Goal: Task Accomplishment & Management: Manage account settings

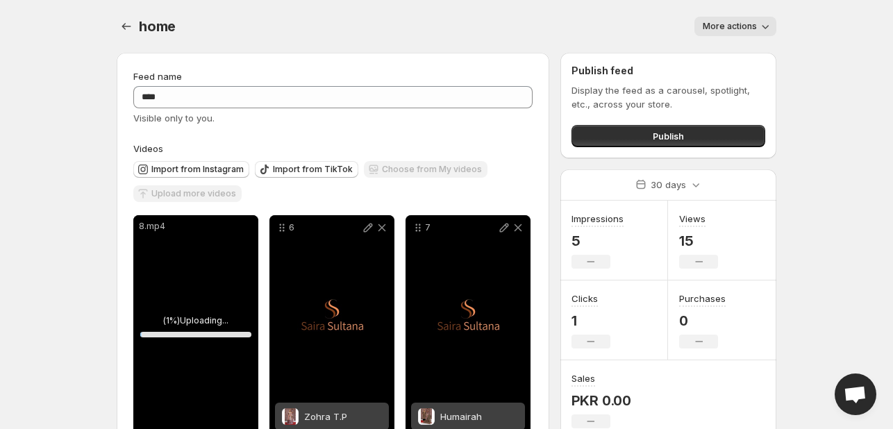
scroll to position [42, 0]
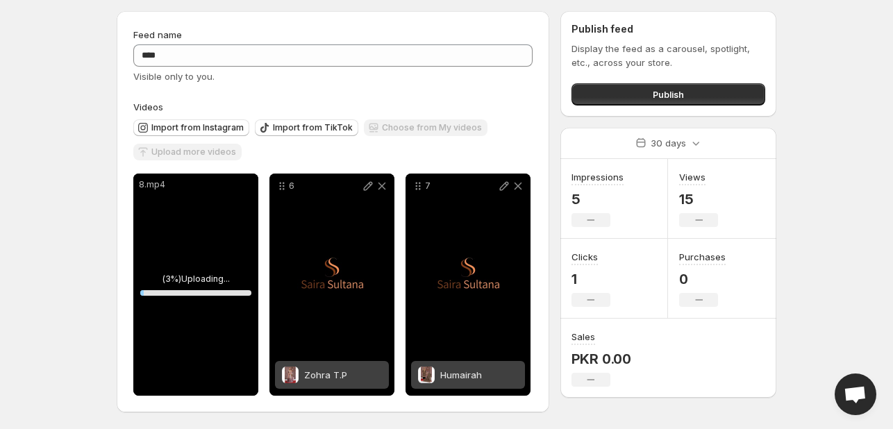
click at [855, 76] on body "Home Feeds Videos Subscription Settings home. This page is ready home More acti…" at bounding box center [446, 172] width 893 height 429
click at [453, 367] on div "Humairah" at bounding box center [461, 375] width 42 height 28
click at [194, 274] on div "8.mp4" at bounding box center [195, 285] width 125 height 222
click at [232, 181] on icon at bounding box center [232, 186] width 14 height 14
click at [240, 183] on icon at bounding box center [246, 186] width 14 height 14
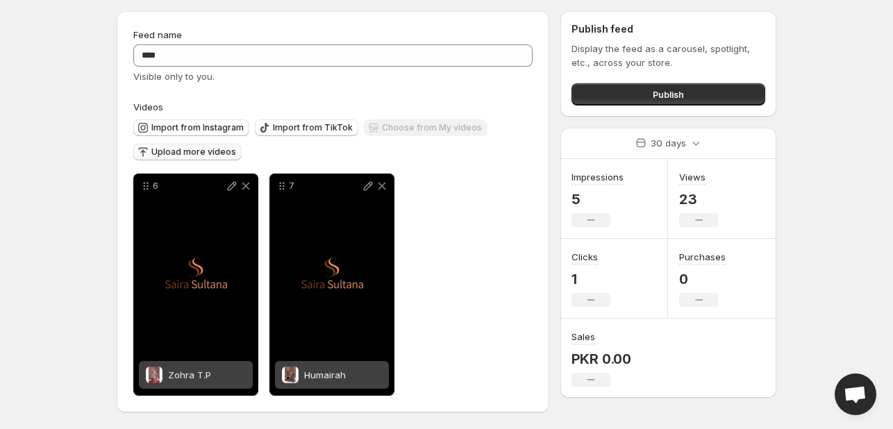
click at [213, 147] on span "Upload more videos" at bounding box center [193, 151] width 85 height 11
click at [191, 153] on span "Upload more videos" at bounding box center [193, 151] width 85 height 11
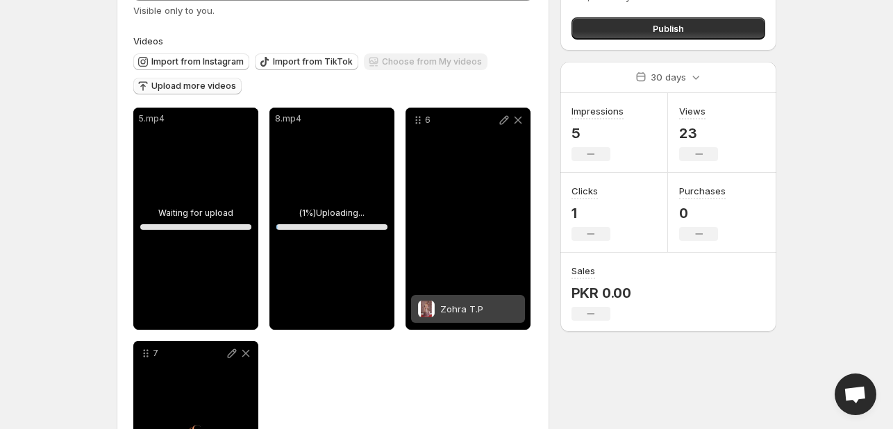
scroll to position [251, 0]
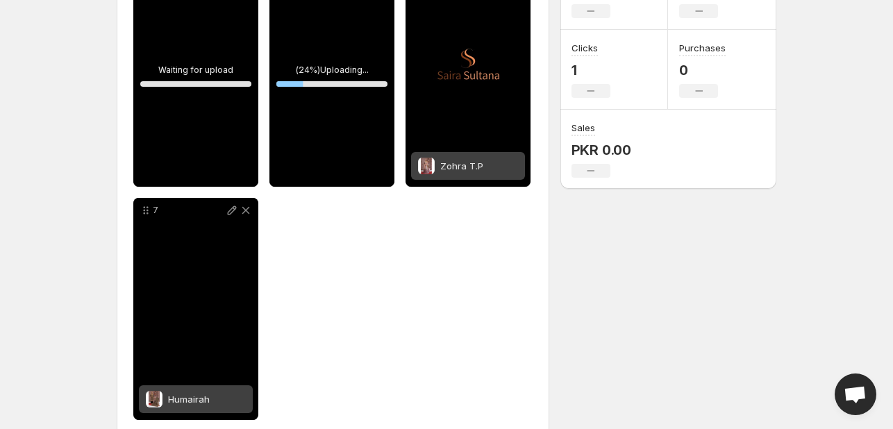
click at [222, 401] on div "Humairah" at bounding box center [196, 399] width 114 height 28
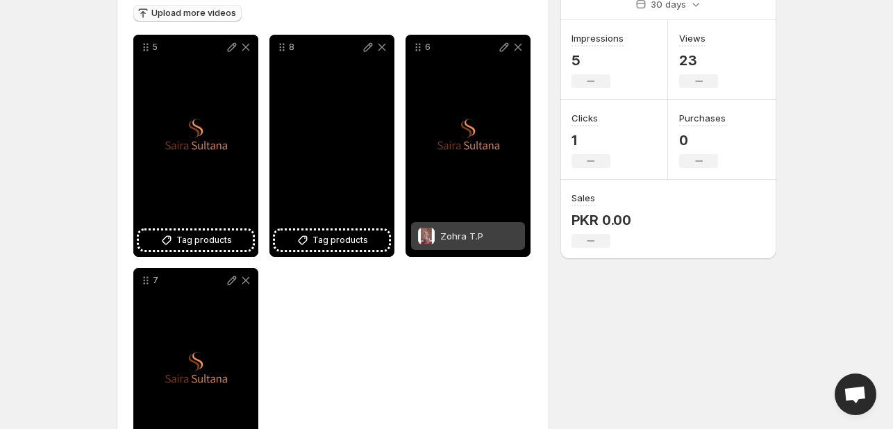
scroll to position [137, 0]
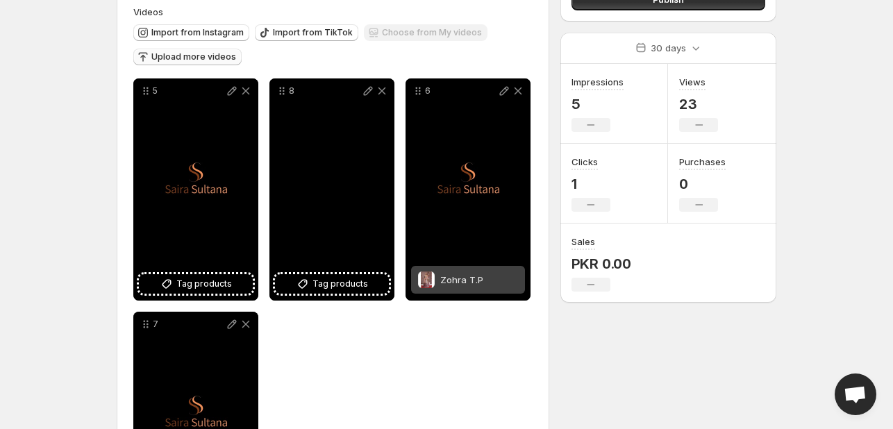
click at [346, 205] on div "8" at bounding box center [331, 189] width 125 height 222
click at [183, 142] on div "5" at bounding box center [195, 189] width 125 height 222
click at [196, 189] on div "5" at bounding box center [195, 189] width 125 height 222
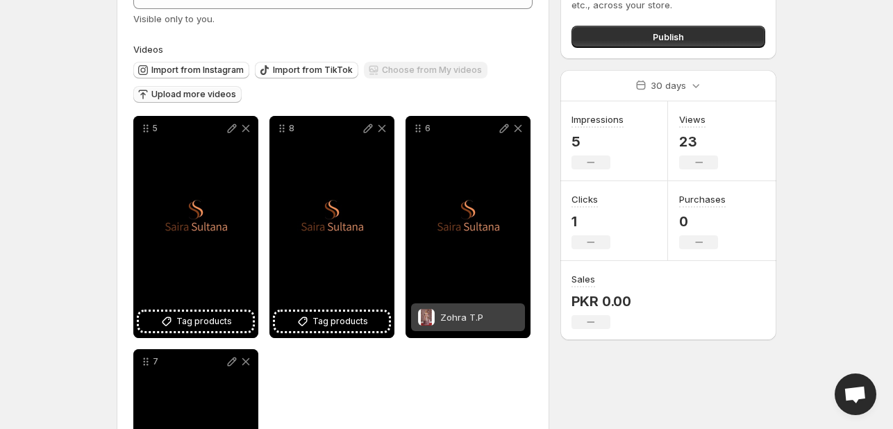
scroll to position [67, 0]
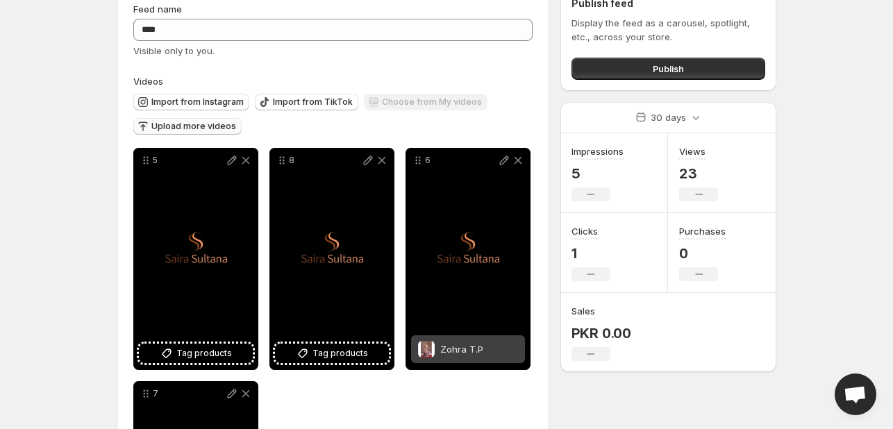
click at [198, 127] on span "Upload more videos" at bounding box center [193, 126] width 85 height 11
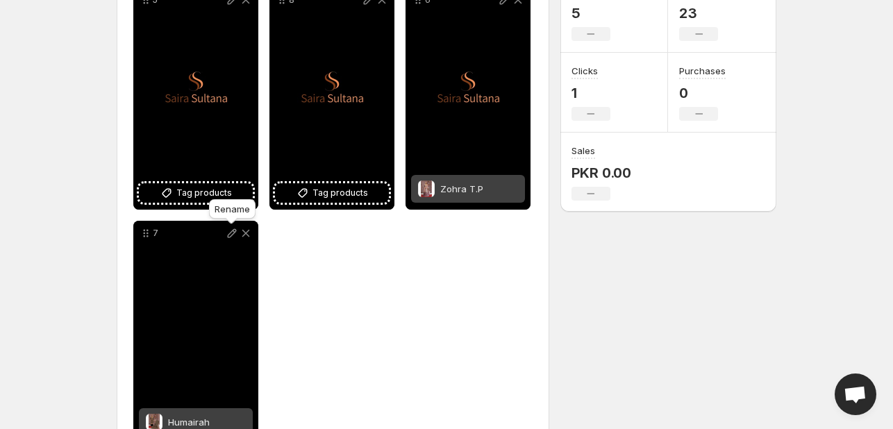
scroll to position [0, 0]
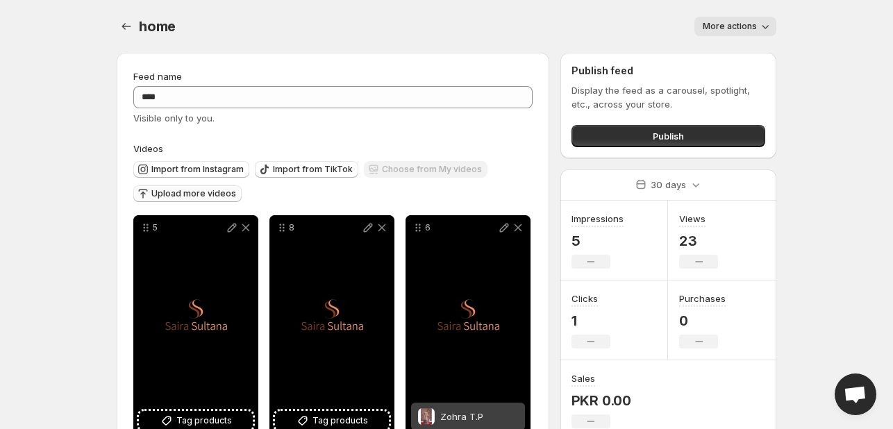
click at [200, 191] on span "Upload more videos" at bounding box center [193, 193] width 85 height 11
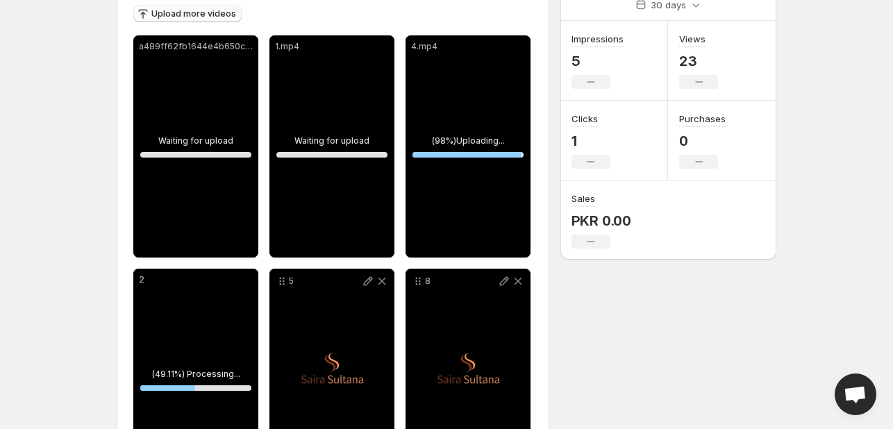
scroll to position [370, 0]
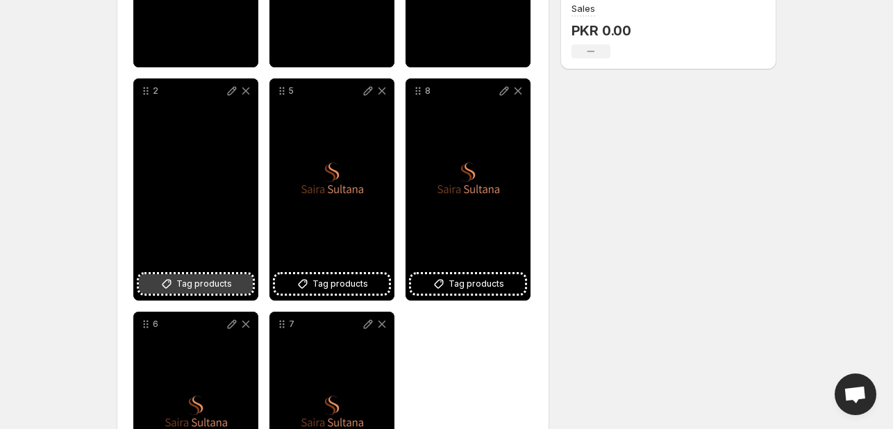
click at [192, 285] on span "Tag products" at bounding box center [204, 284] width 56 height 14
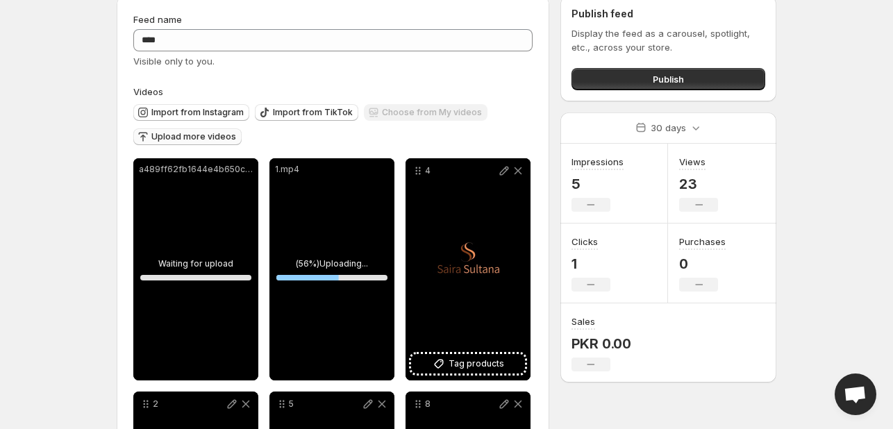
scroll to position [139, 0]
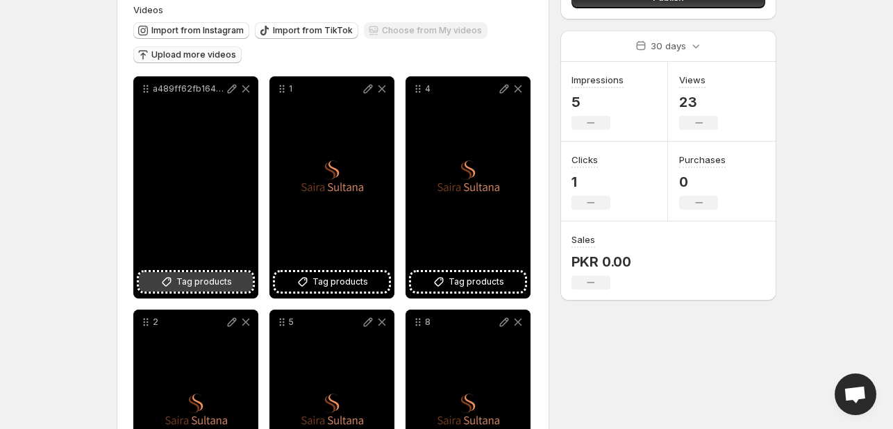
click at [172, 286] on icon at bounding box center [167, 282] width 14 height 14
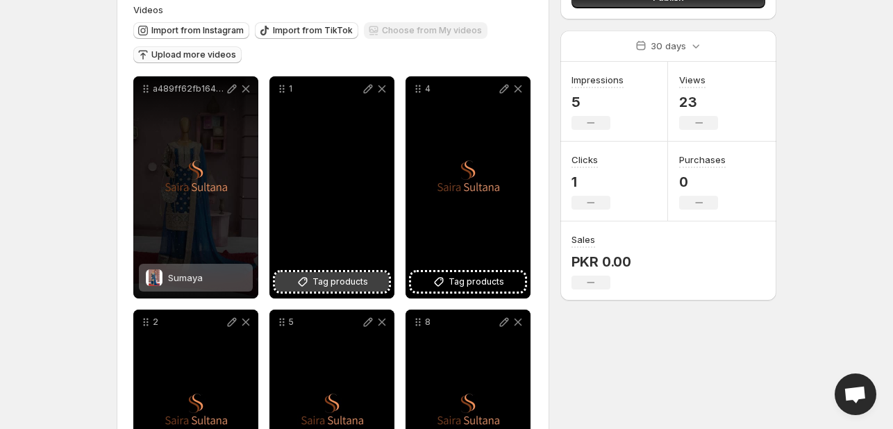
click at [331, 280] on span "Tag products" at bounding box center [340, 282] width 56 height 14
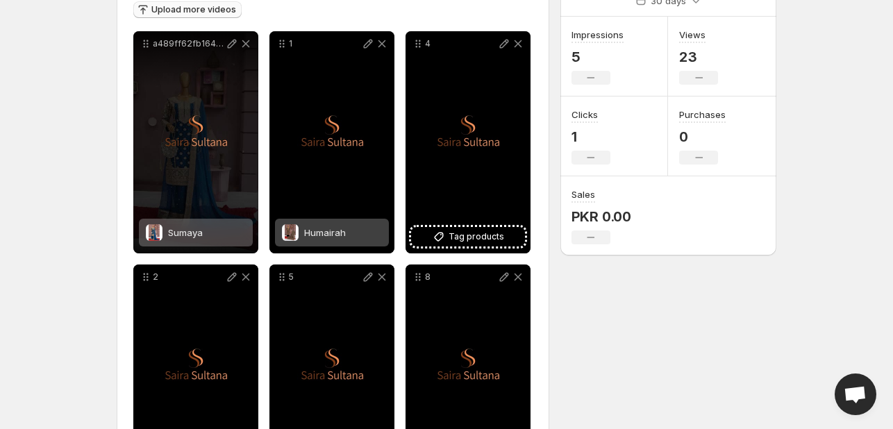
scroll to position [208, 0]
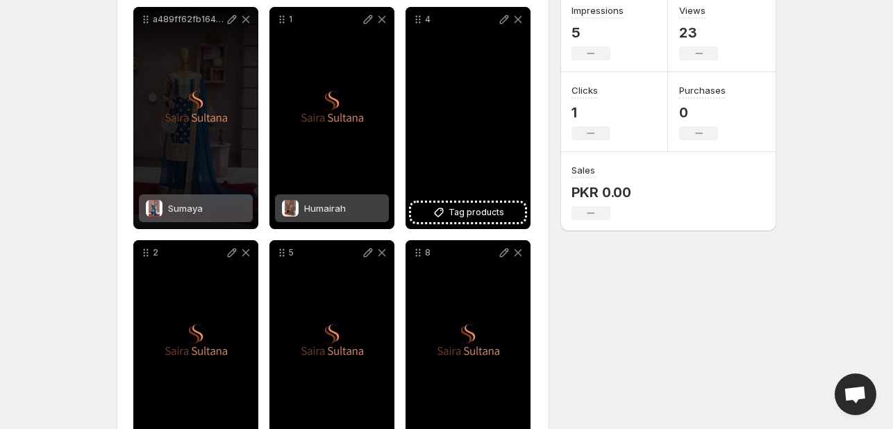
click at [488, 203] on div "4" at bounding box center [467, 118] width 125 height 222
click at [480, 212] on span "Tag products" at bounding box center [476, 212] width 56 height 14
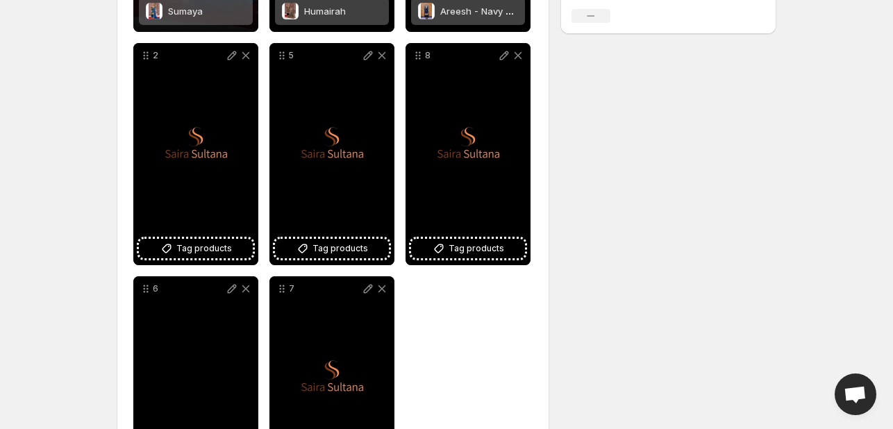
scroll to position [417, 0]
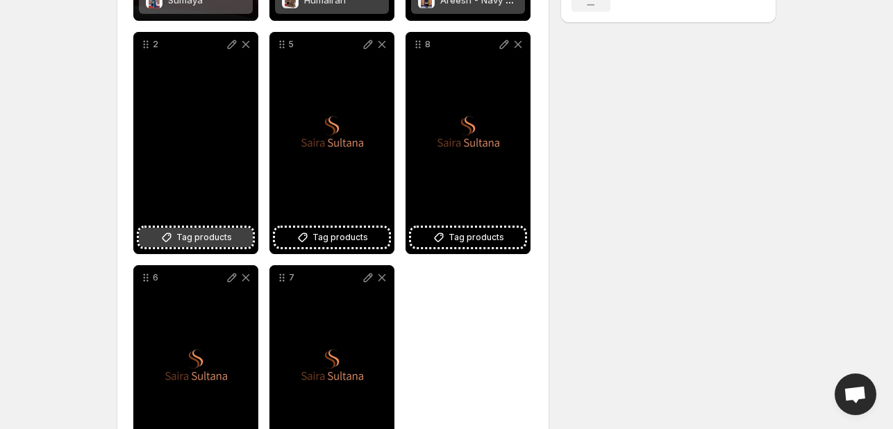
click at [200, 240] on span "Tag products" at bounding box center [204, 237] width 56 height 14
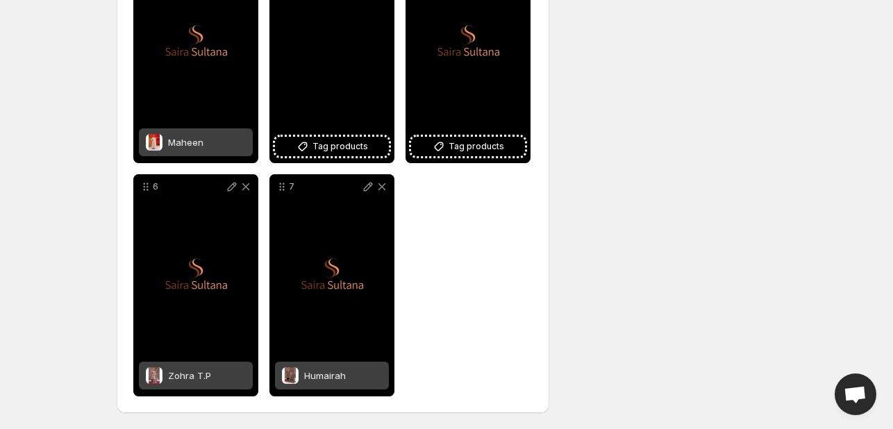
scroll to position [370, 0]
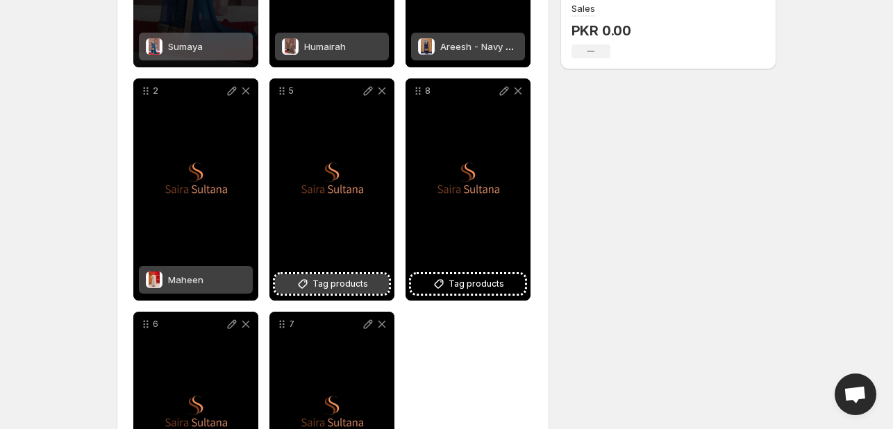
click at [350, 286] on span "Tag products" at bounding box center [340, 284] width 56 height 14
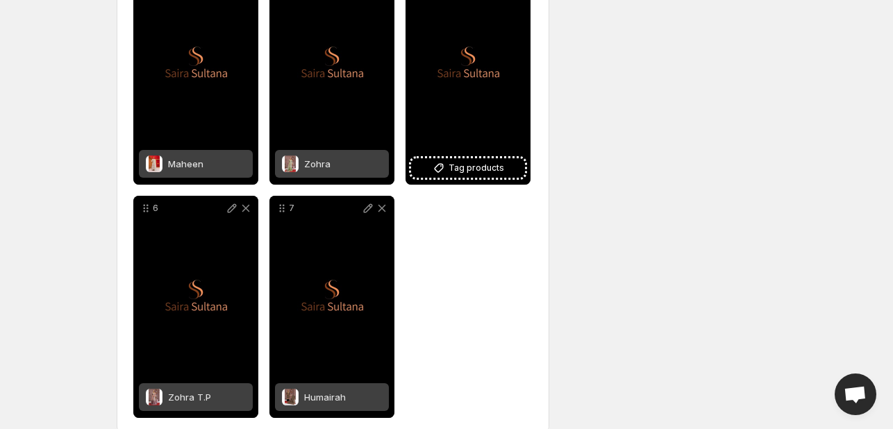
scroll to position [509, 0]
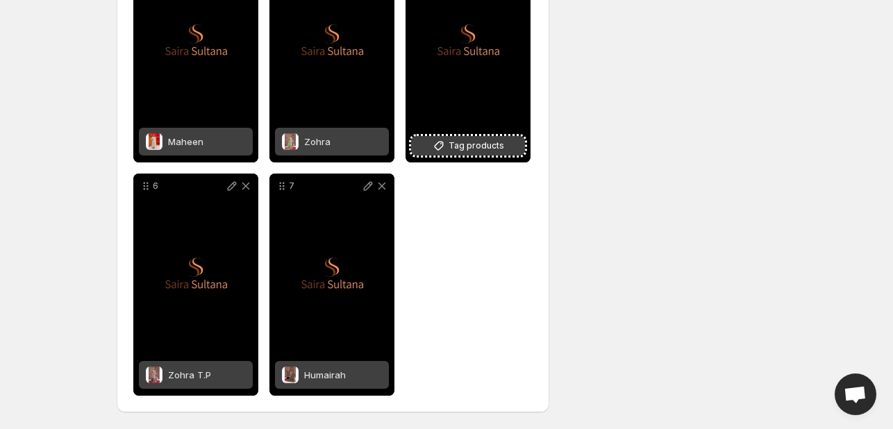
click at [449, 151] on button "Tag products" at bounding box center [468, 145] width 114 height 19
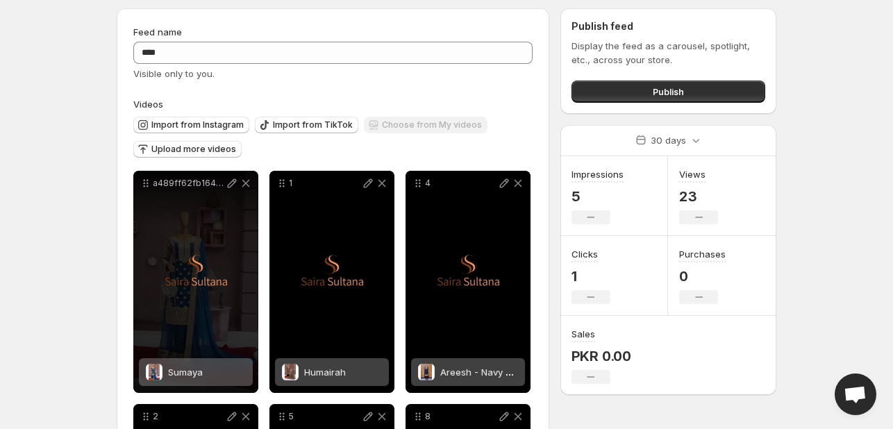
scroll to position [0, 0]
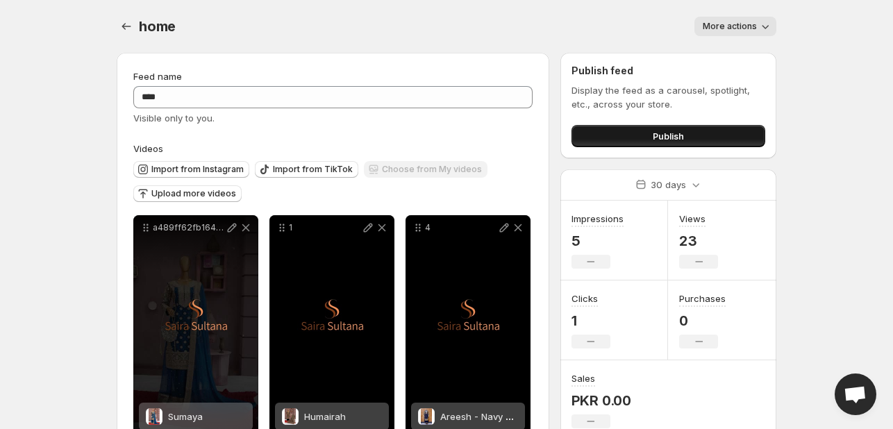
click at [655, 137] on span "Publish" at bounding box center [668, 136] width 31 height 14
click at [771, 23] on icon "button" at bounding box center [765, 26] width 14 height 14
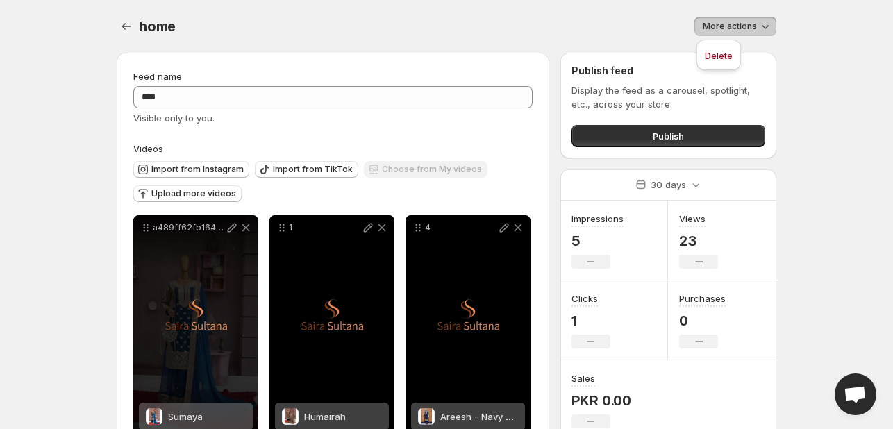
click at [771, 23] on icon "button" at bounding box center [765, 26] width 14 height 14
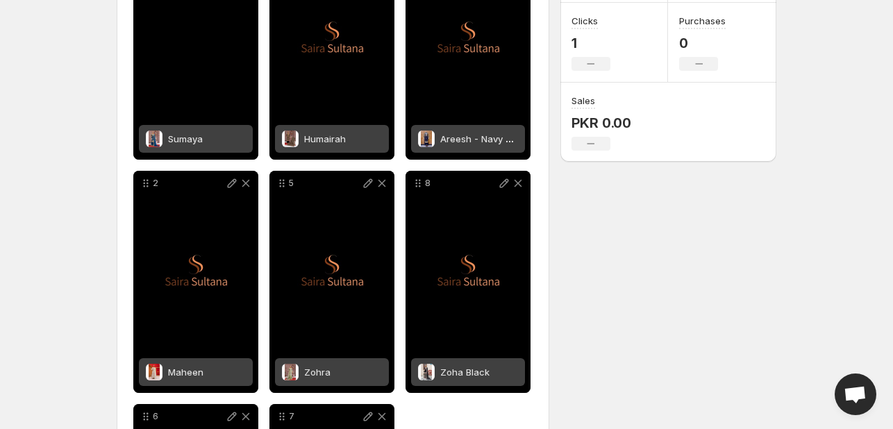
scroll to position [69, 0]
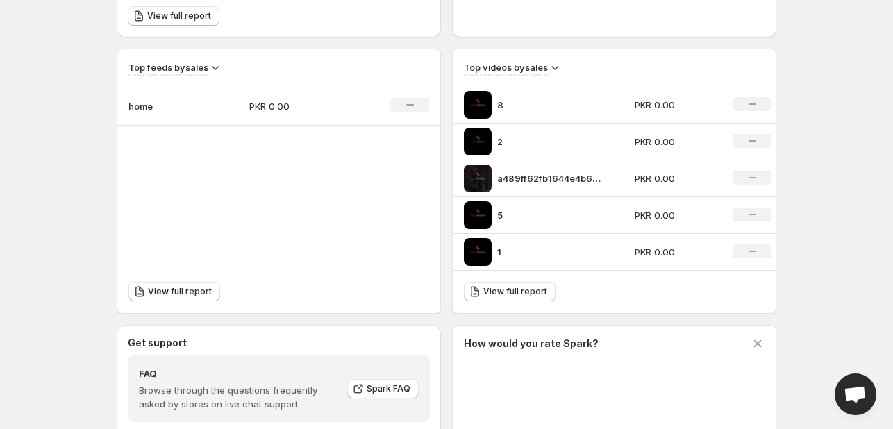
scroll to position [355, 0]
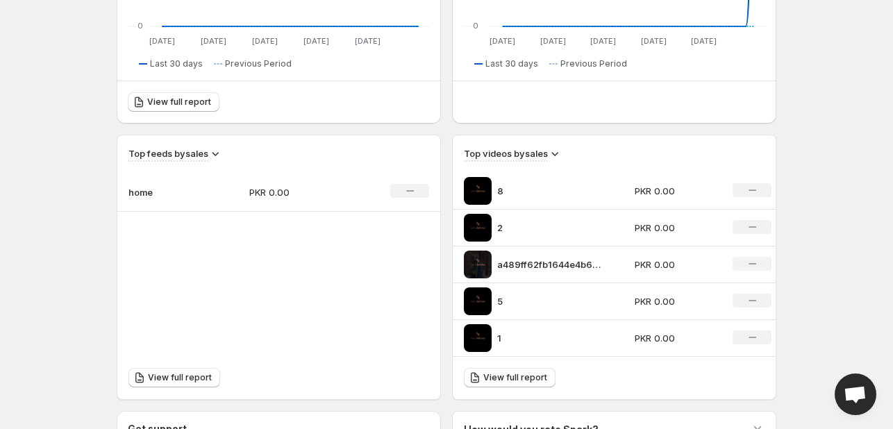
click at [527, 193] on p "8" at bounding box center [549, 191] width 104 height 14
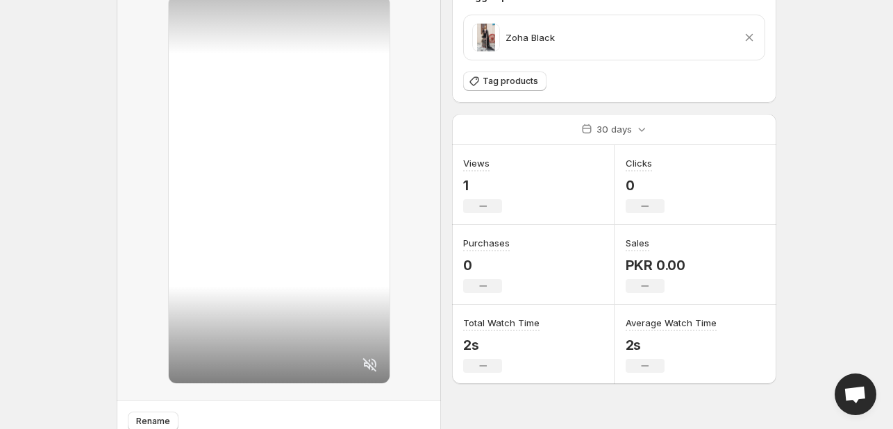
scroll to position [62, 0]
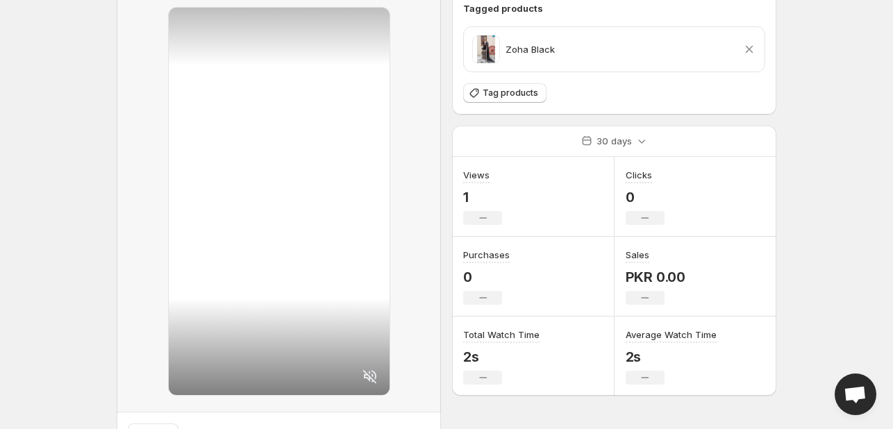
click at [701, 44] on div "Zoha Black Remove product" at bounding box center [614, 49] width 284 height 28
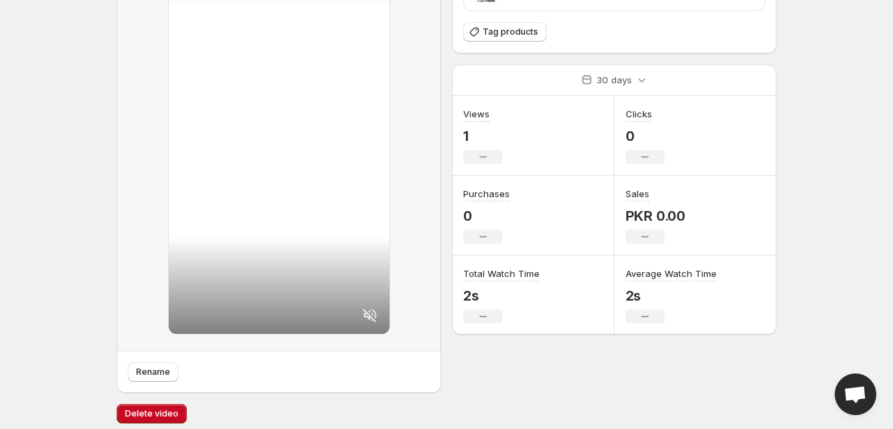
scroll to position [132, 0]
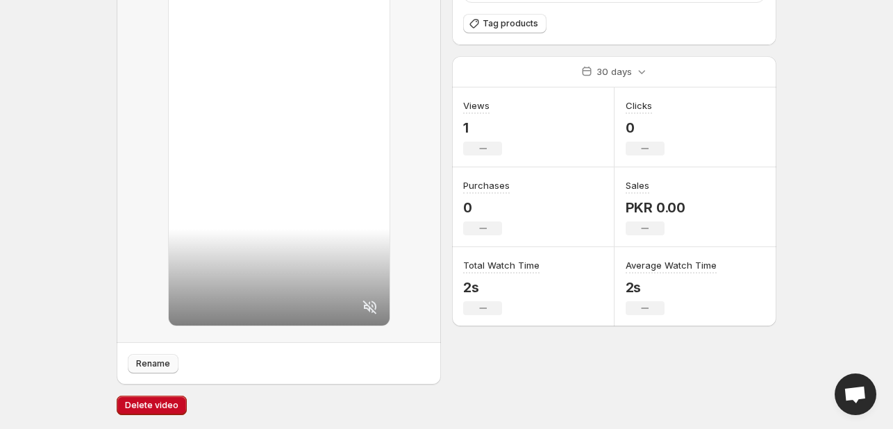
click at [153, 369] on button "Rename" at bounding box center [153, 363] width 51 height 19
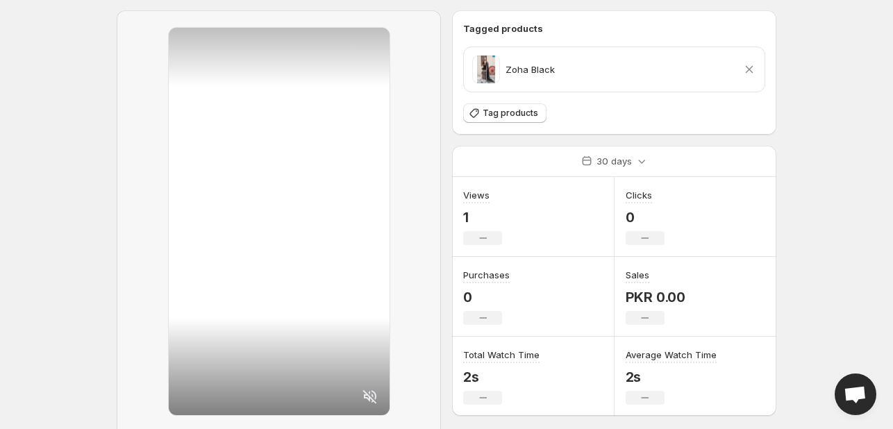
scroll to position [0, 0]
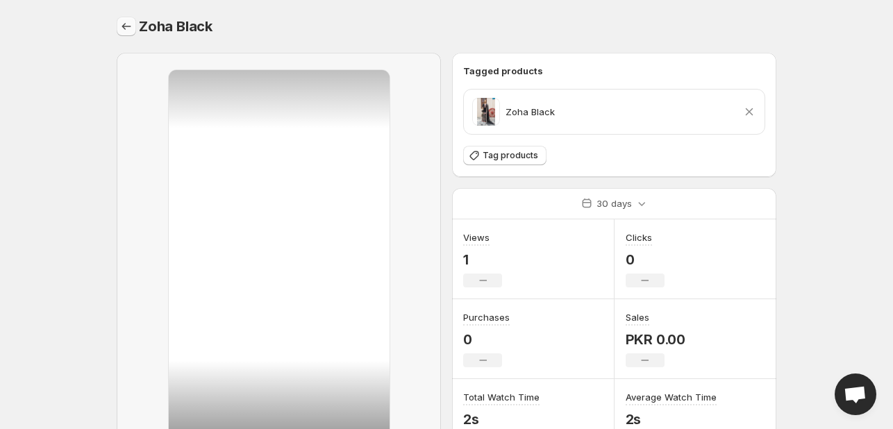
click at [117, 24] on button "Settings" at bounding box center [126, 26] width 19 height 19
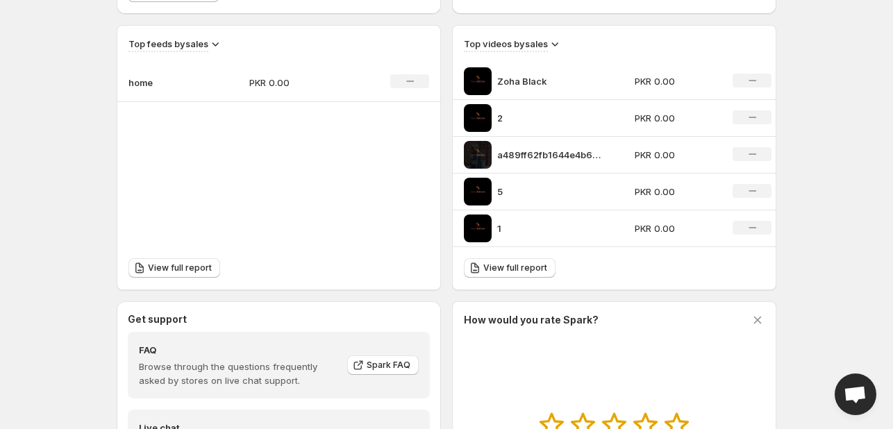
scroll to position [417, 0]
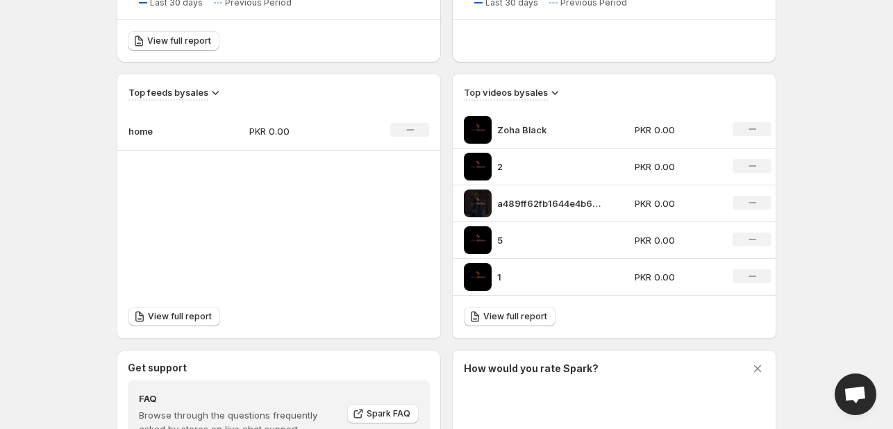
click at [525, 197] on p "a489ff62fb1644e4b650c7e93b478988HD-1080p-72Mbps-56872670" at bounding box center [549, 203] width 104 height 14
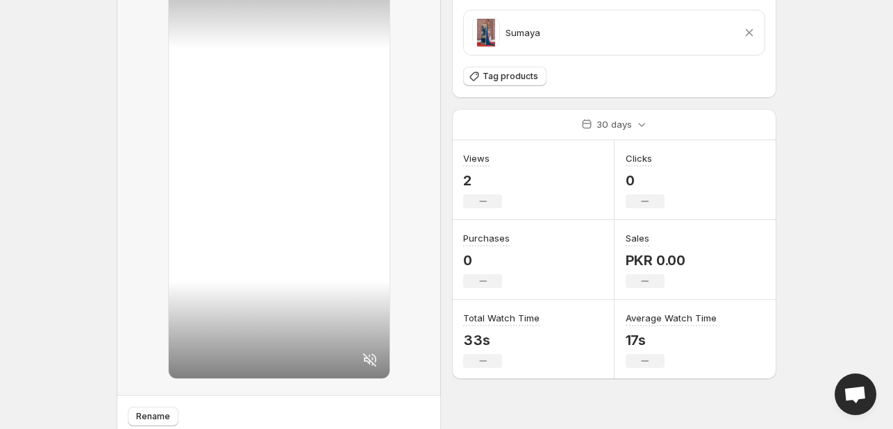
scroll to position [132, 0]
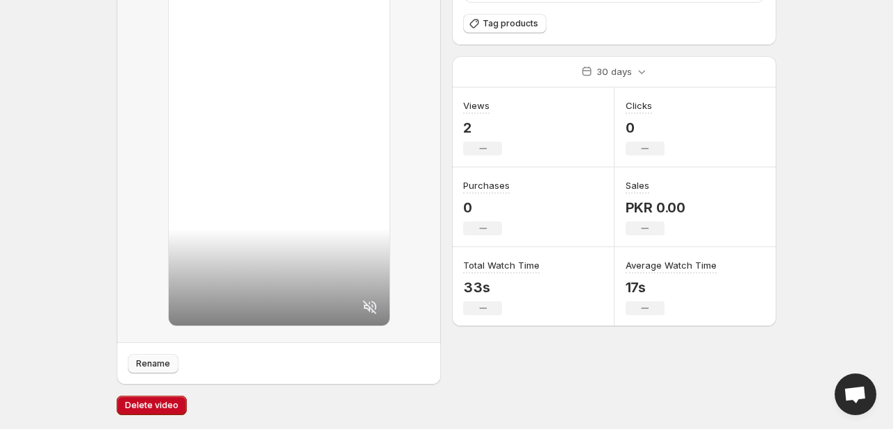
click at [149, 364] on span "Rename" at bounding box center [153, 363] width 34 height 11
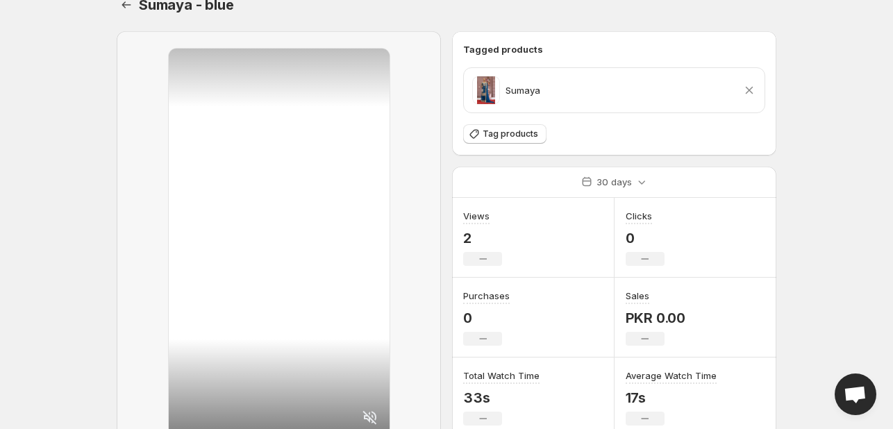
scroll to position [0, 0]
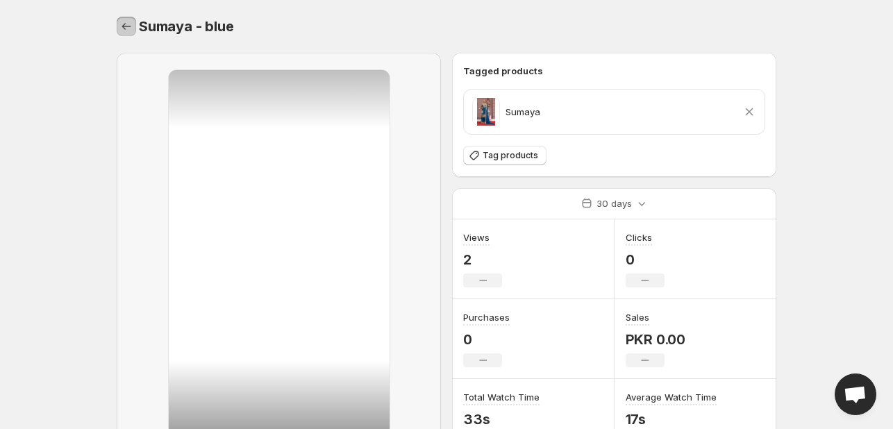
click at [119, 28] on icon "Settings" at bounding box center [126, 26] width 14 height 14
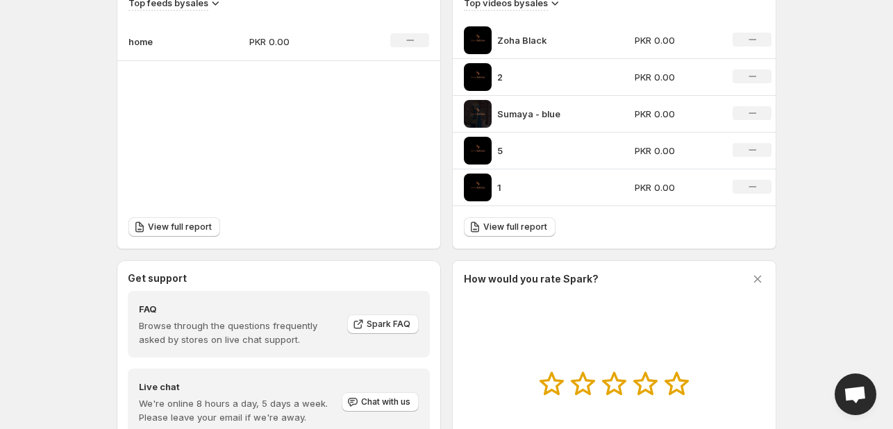
scroll to position [486, 0]
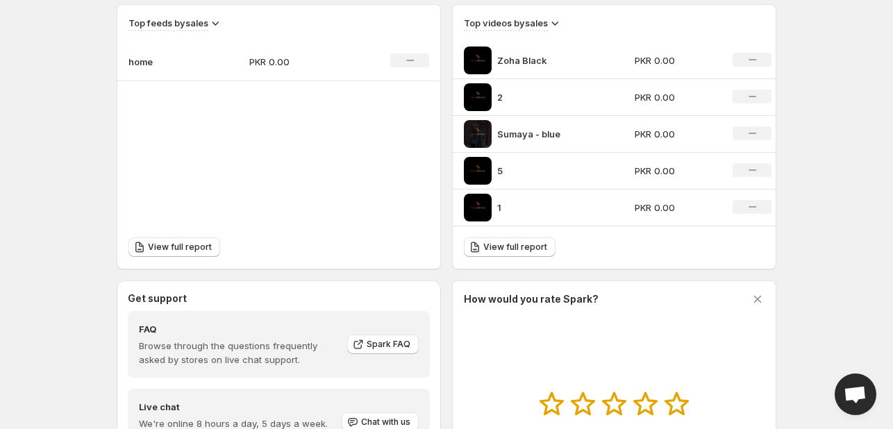
click at [501, 169] on p "5" at bounding box center [549, 171] width 104 height 14
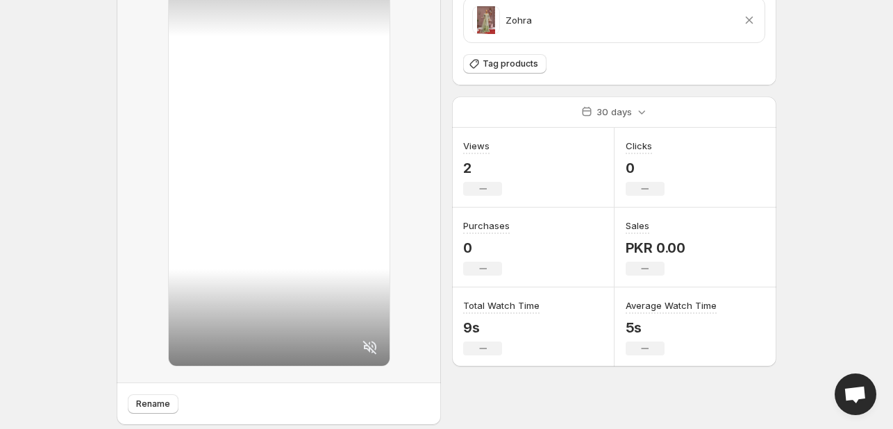
scroll to position [132, 0]
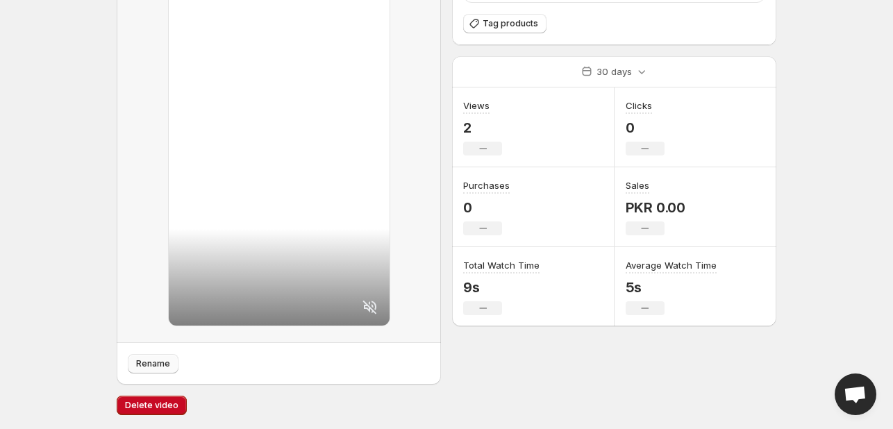
click at [153, 370] on button "Rename" at bounding box center [153, 363] width 51 height 19
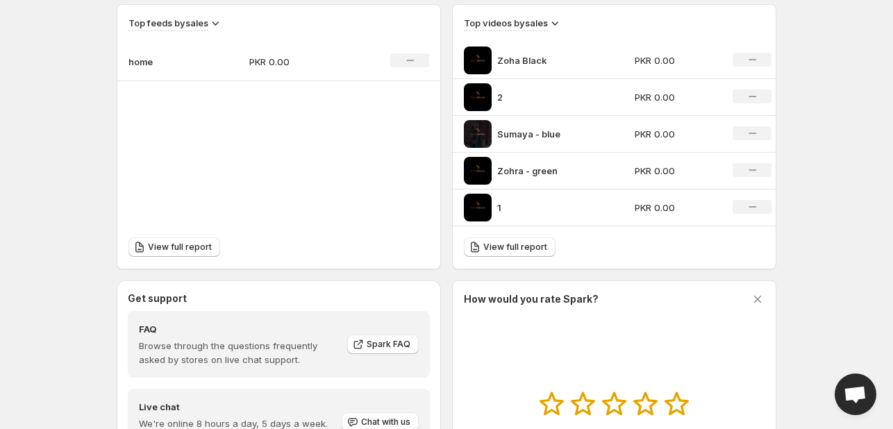
click at [530, 196] on div "1" at bounding box center [545, 208] width 162 height 28
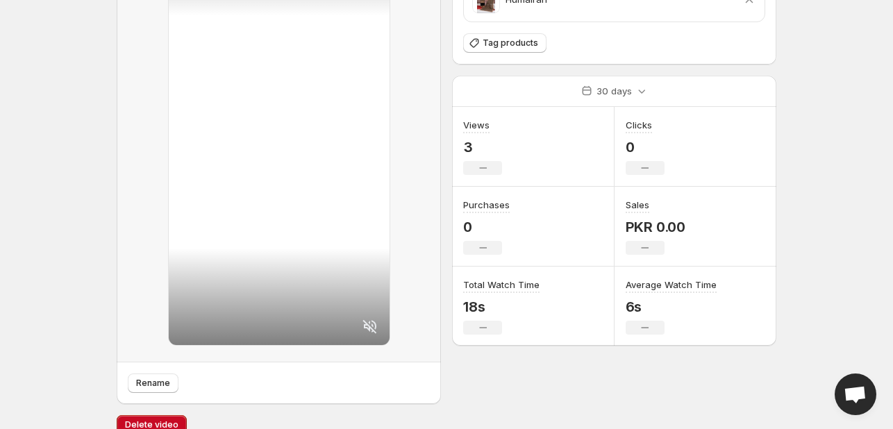
scroll to position [132, 0]
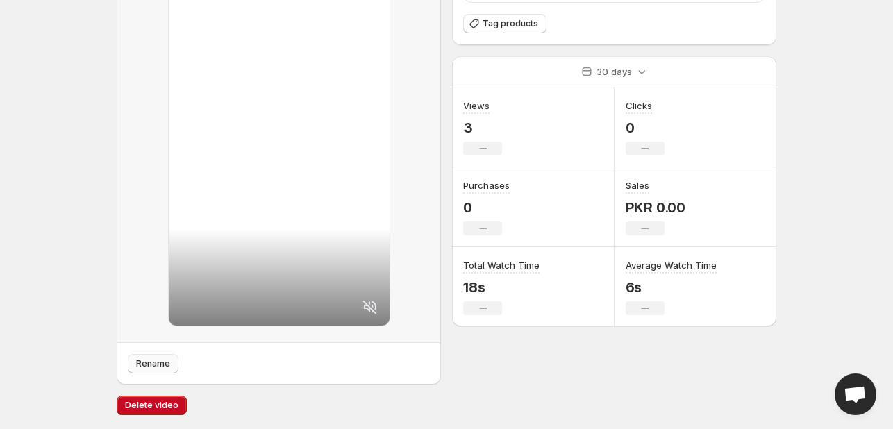
click at [143, 364] on span "Rename" at bounding box center [153, 363] width 34 height 11
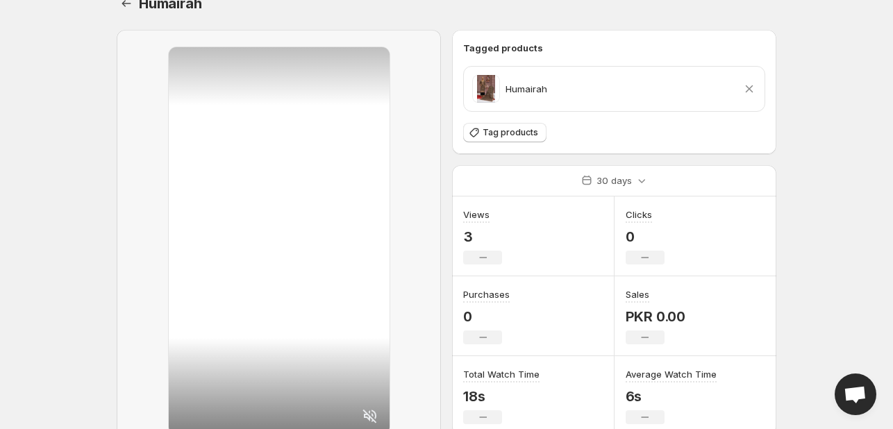
scroll to position [0, 0]
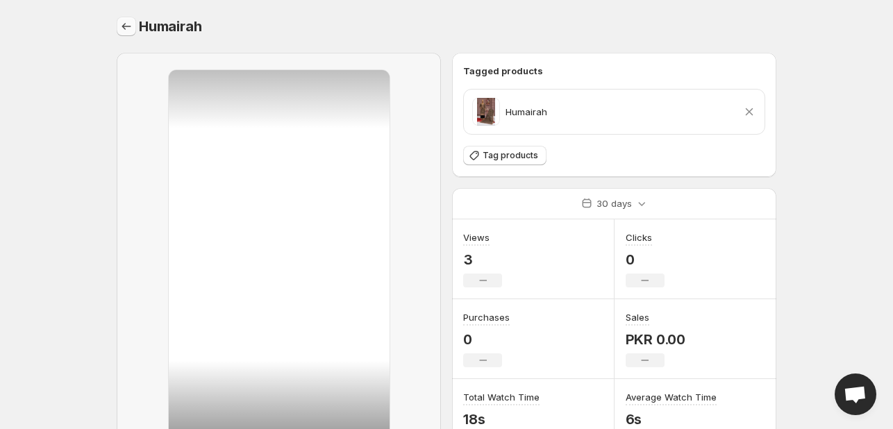
click at [117, 30] on button "Settings" at bounding box center [126, 26] width 19 height 19
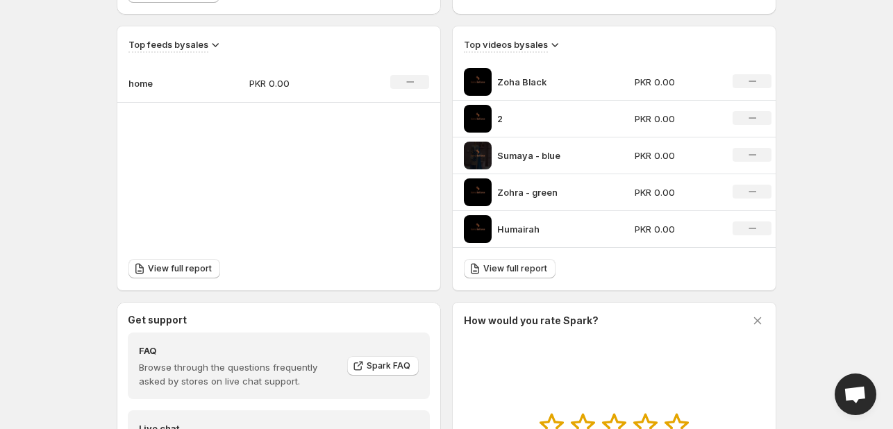
scroll to position [417, 0]
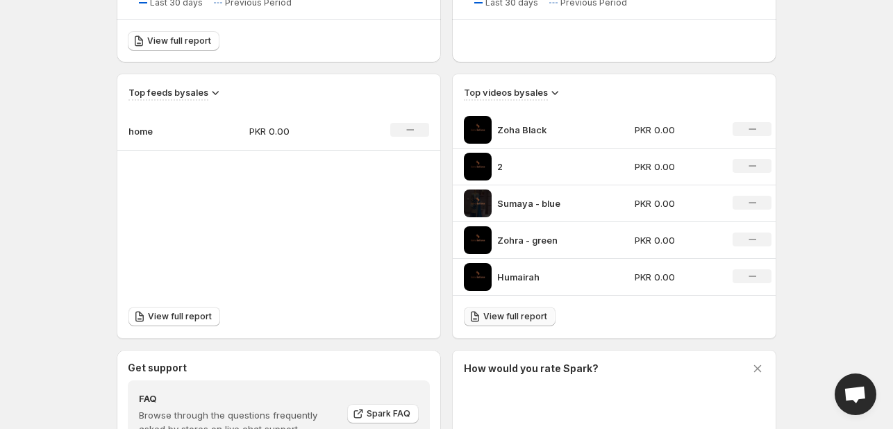
click at [504, 312] on span "View full report" at bounding box center [515, 316] width 64 height 11
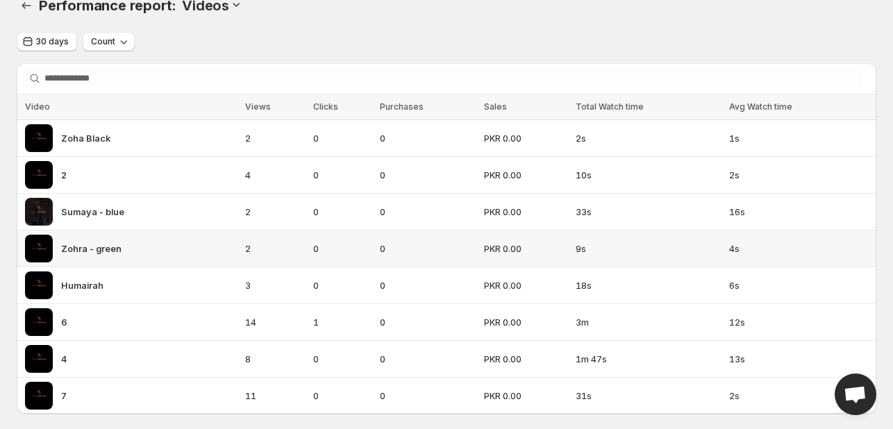
scroll to position [38, 0]
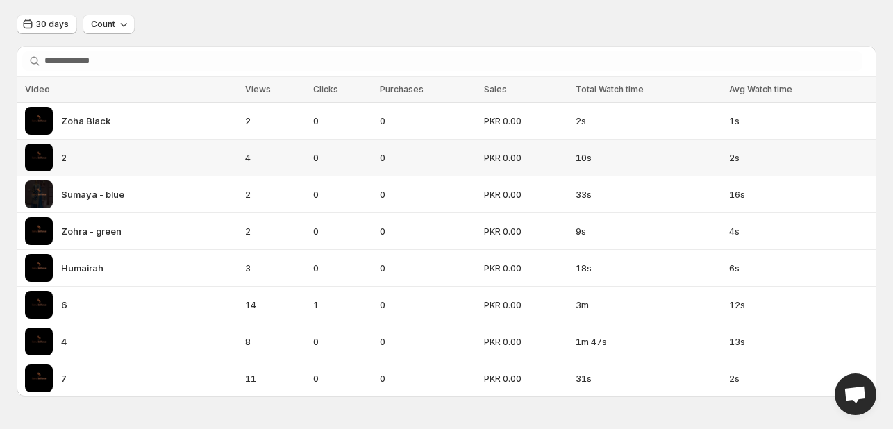
click at [46, 153] on img at bounding box center [39, 158] width 28 height 28
click at [39, 300] on img at bounding box center [39, 305] width 28 height 28
click at [42, 306] on img at bounding box center [39, 305] width 28 height 28
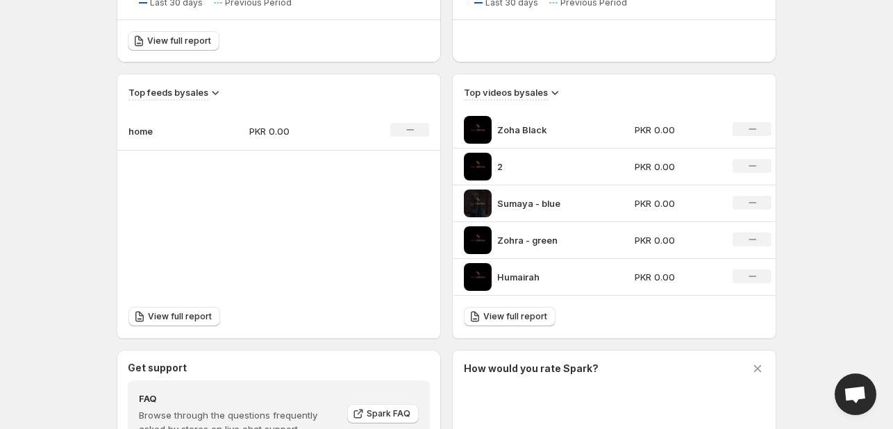
click at [503, 165] on p "2" at bounding box center [549, 167] width 104 height 14
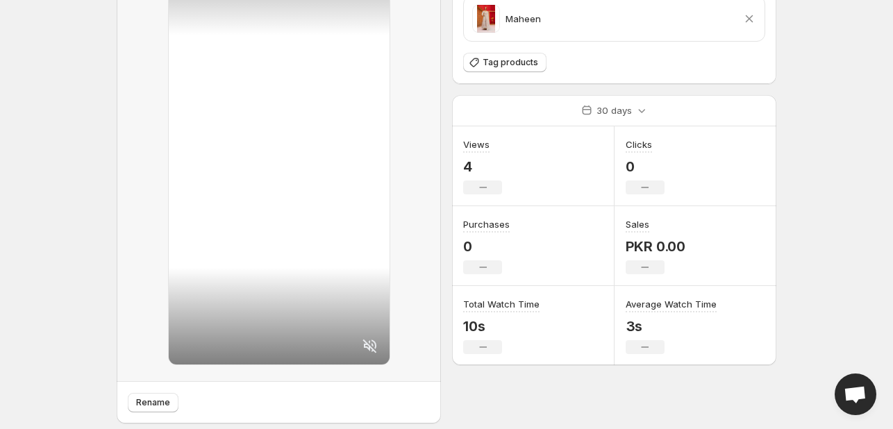
scroll to position [132, 0]
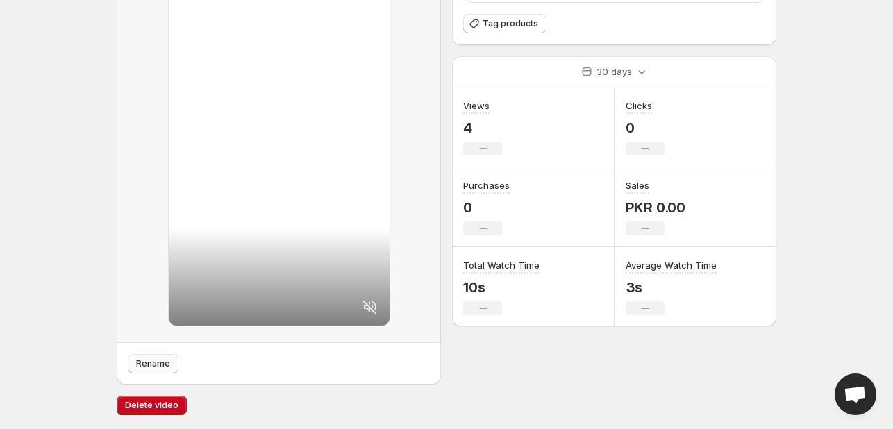
click at [153, 366] on span "Rename" at bounding box center [153, 363] width 34 height 11
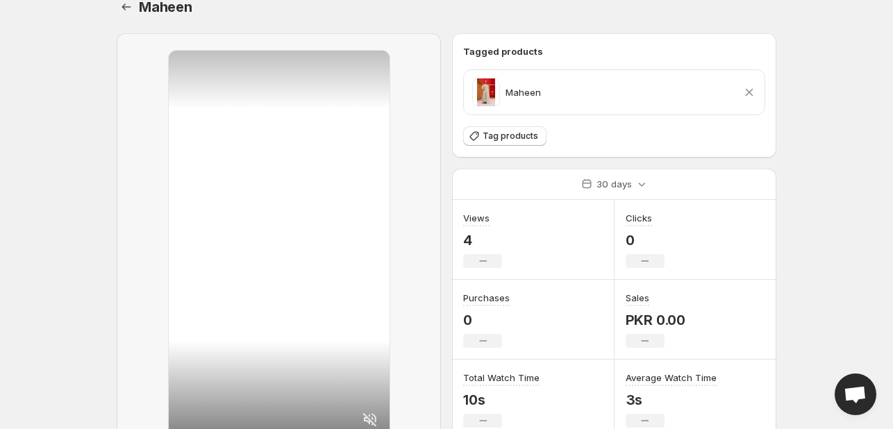
scroll to position [0, 0]
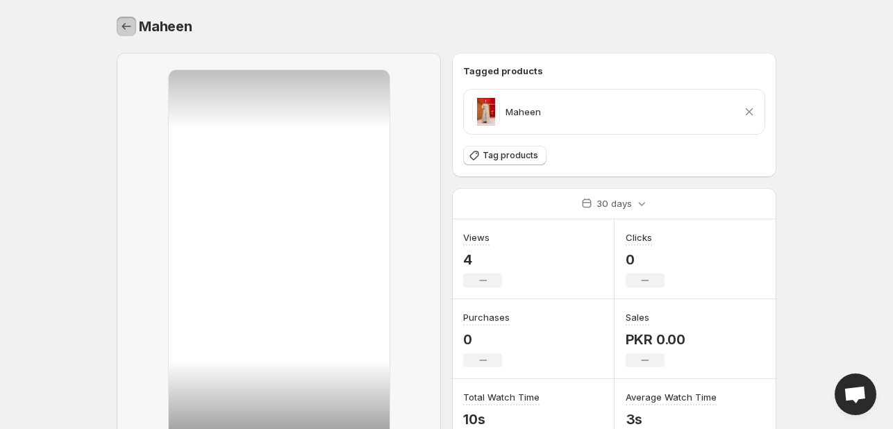
click at [126, 34] on button "Settings" at bounding box center [126, 26] width 19 height 19
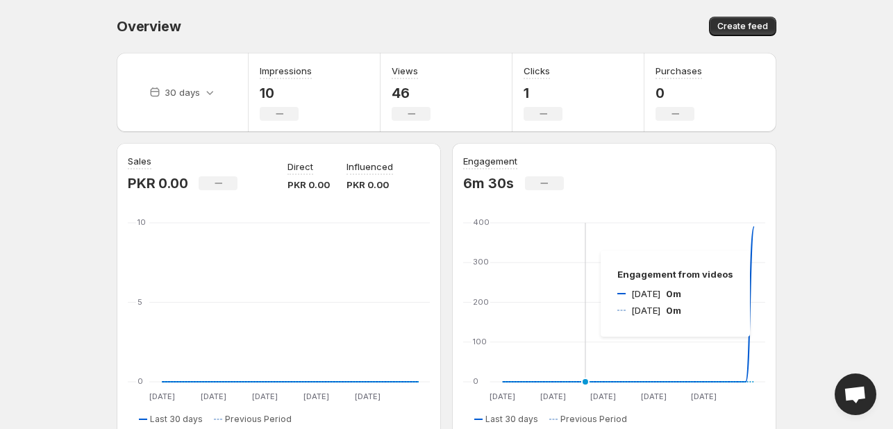
scroll to position [347, 0]
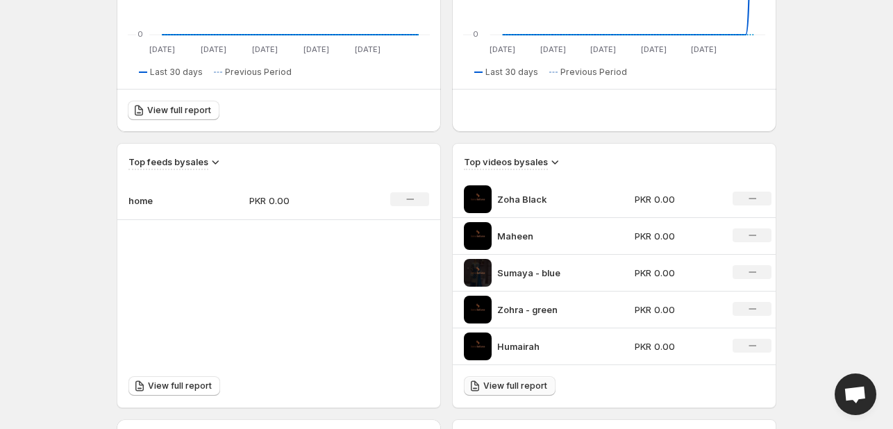
click at [519, 385] on span "View full report" at bounding box center [515, 385] width 64 height 11
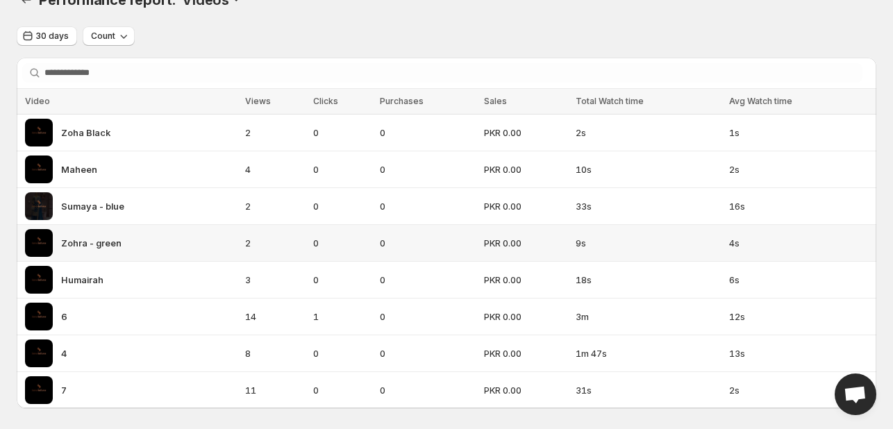
scroll to position [38, 0]
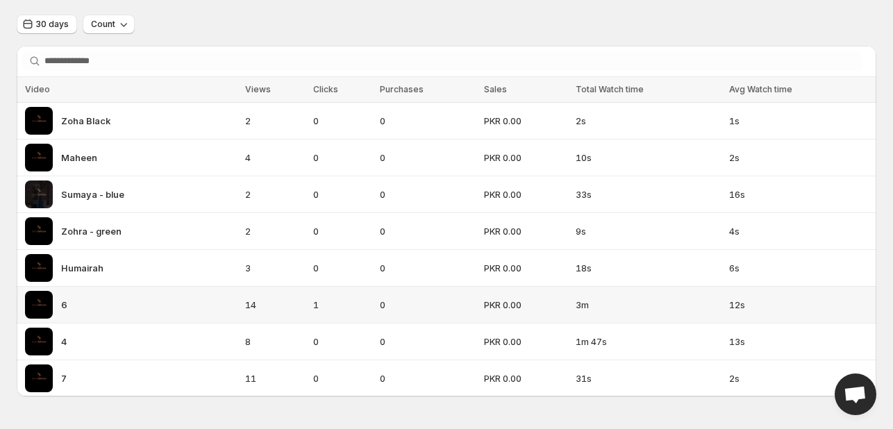
click at [38, 305] on img at bounding box center [39, 305] width 28 height 28
drag, startPoint x: 457, startPoint y: 312, endPoint x: 461, endPoint y: 345, distance: 33.6
click at [461, 345] on tbody "Zoha Black 2 0 0 PKR 0.00 2s 1s Maheen 4 0 0 PKR 0.00 10s 2s Sumaya - blue 2 0 …" at bounding box center [446, 250] width 859 height 294
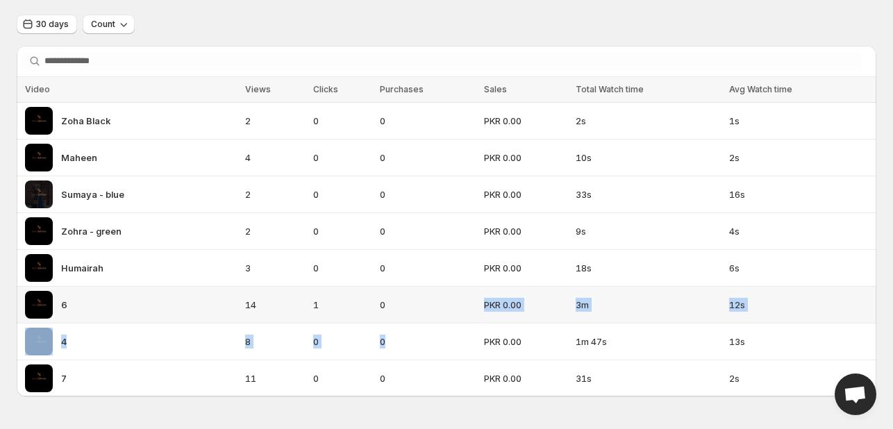
click at [412, 306] on span "0" at bounding box center [428, 305] width 96 height 14
click at [128, 31] on icon "button" at bounding box center [124, 24] width 14 height 14
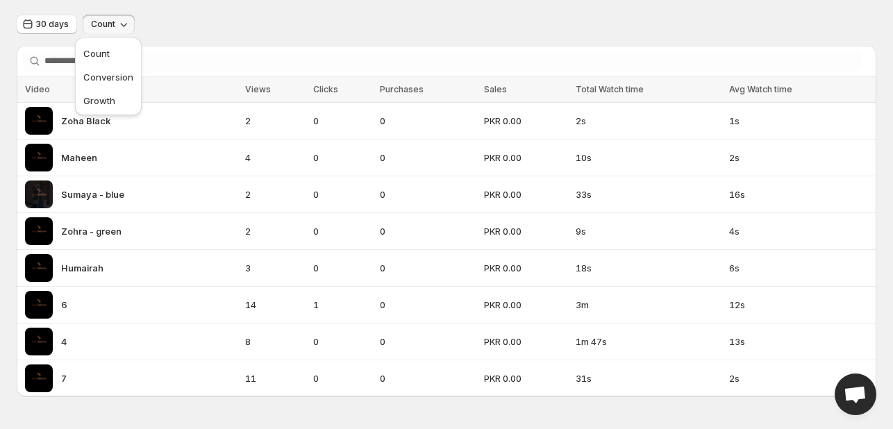
click at [128, 31] on icon "button" at bounding box center [124, 24] width 14 height 14
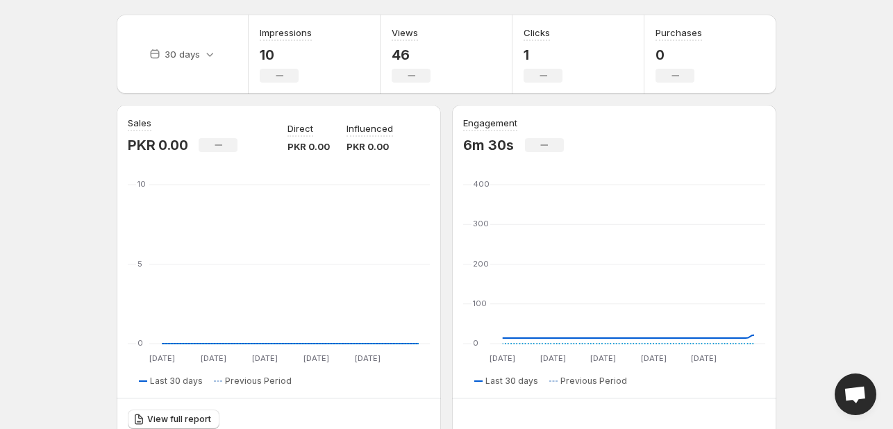
scroll to position [347, 0]
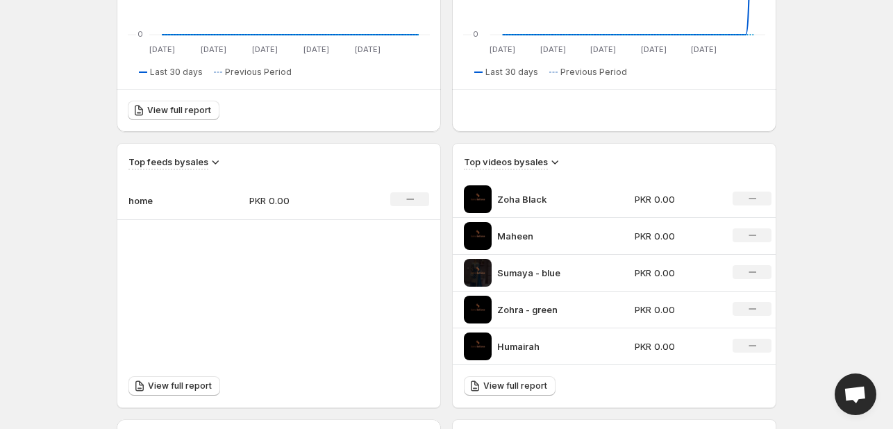
click at [551, 165] on icon at bounding box center [555, 162] width 14 height 14
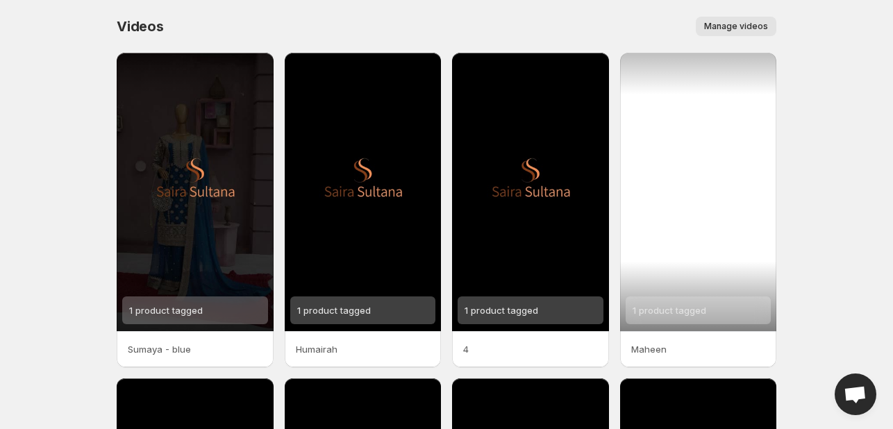
scroll to position [328, 0]
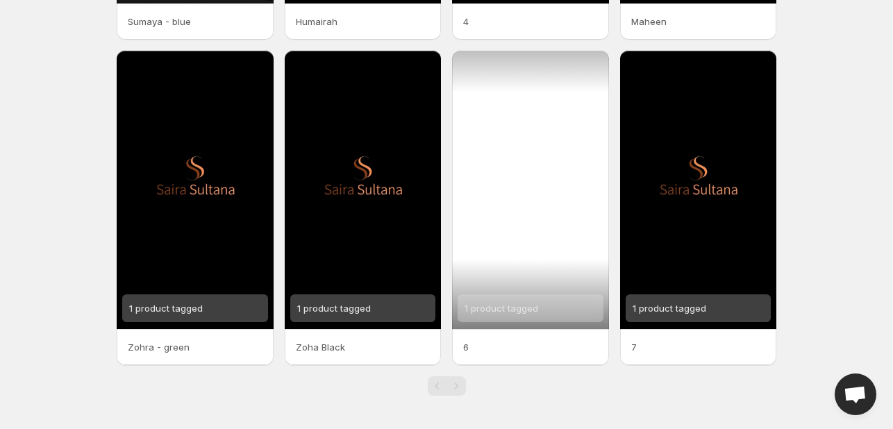
click at [544, 225] on div "1 product tagged" at bounding box center [530, 190] width 157 height 278
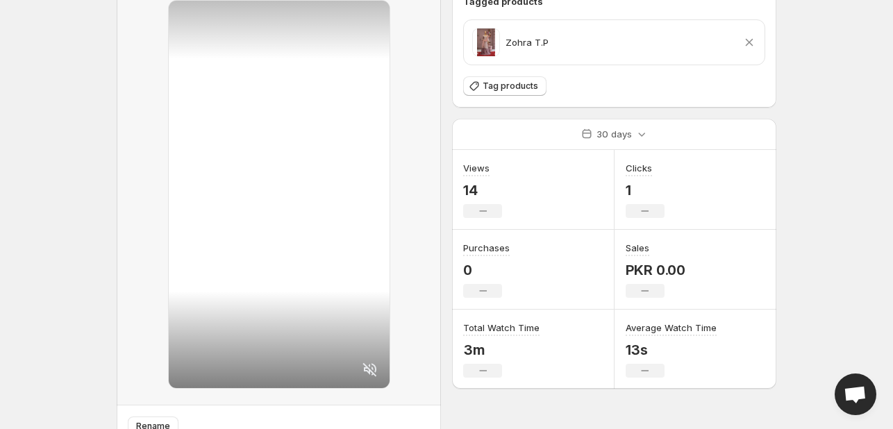
scroll to position [132, 0]
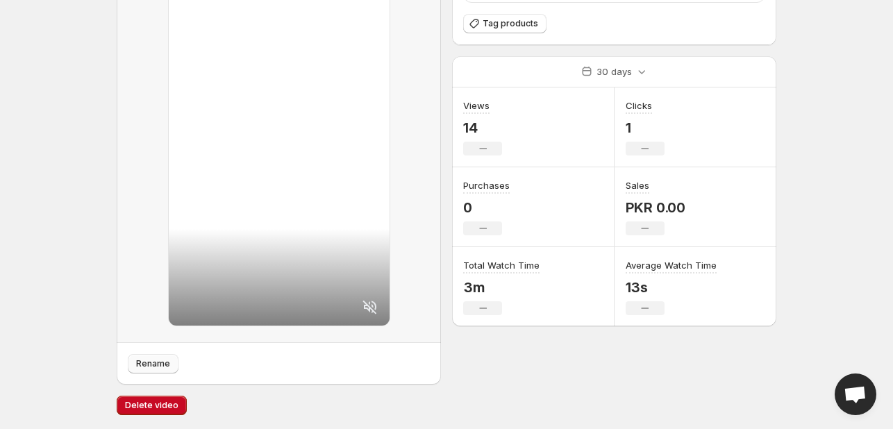
click at [147, 370] on button "Rename" at bounding box center [153, 363] width 51 height 19
click at [146, 362] on span "Rename" at bounding box center [153, 363] width 34 height 11
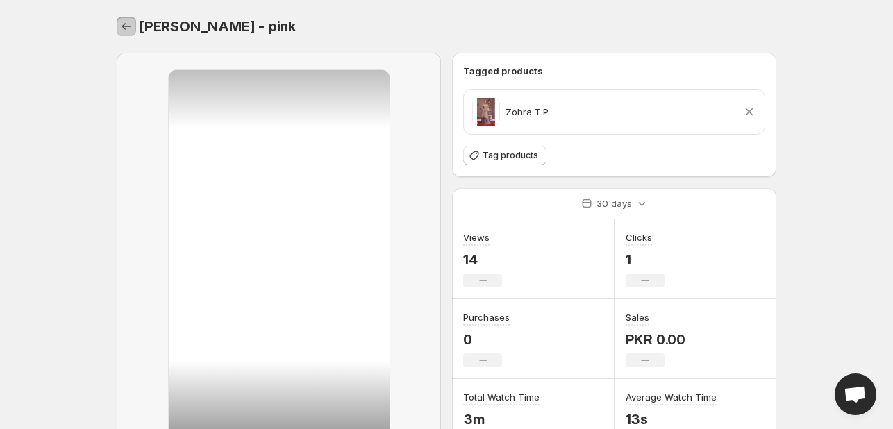
click at [119, 32] on icon "Settings" at bounding box center [126, 26] width 14 height 14
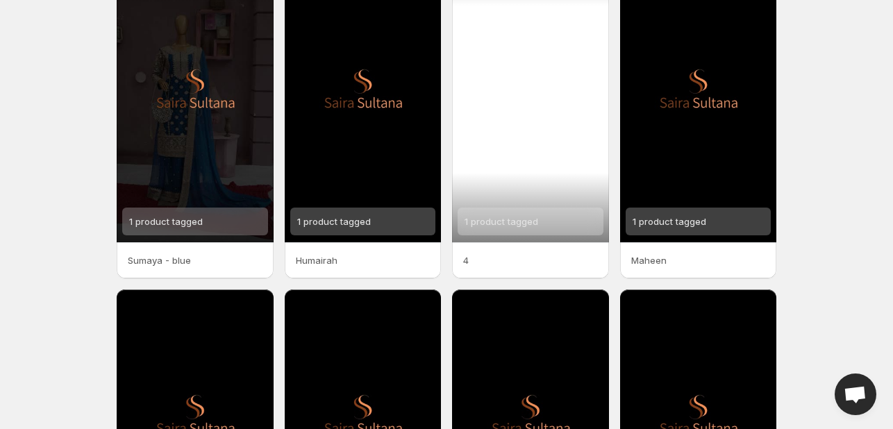
scroll to position [208, 0]
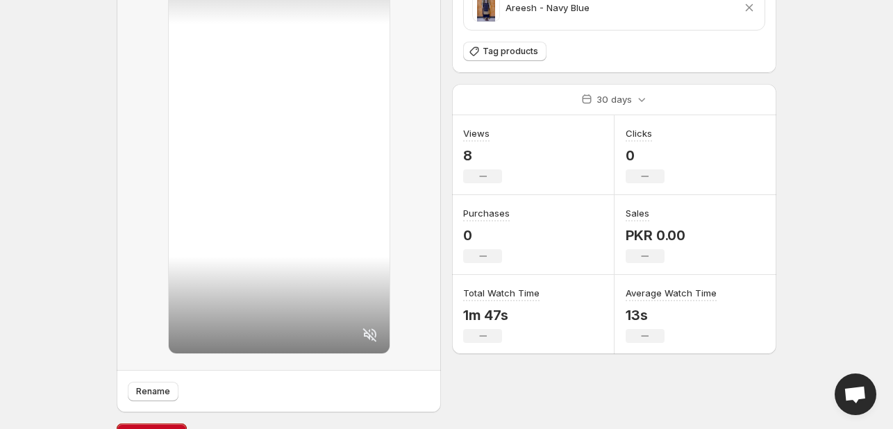
scroll to position [132, 0]
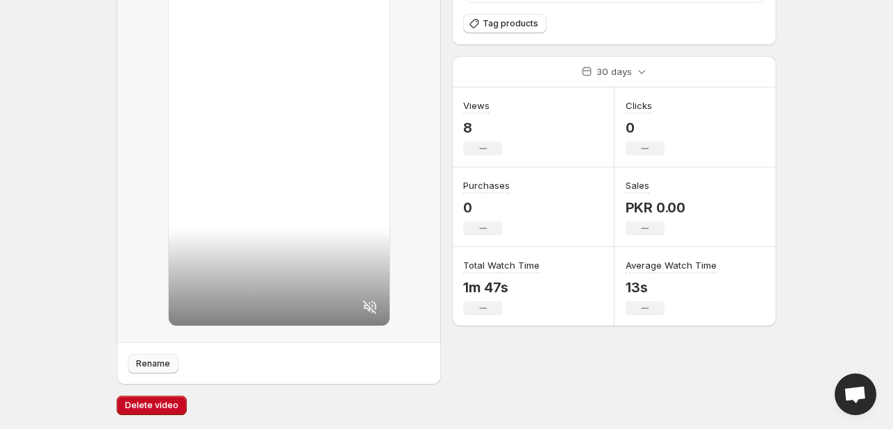
click at [162, 367] on span "Rename" at bounding box center [153, 363] width 34 height 11
click at [154, 364] on span "Rename" at bounding box center [153, 363] width 34 height 11
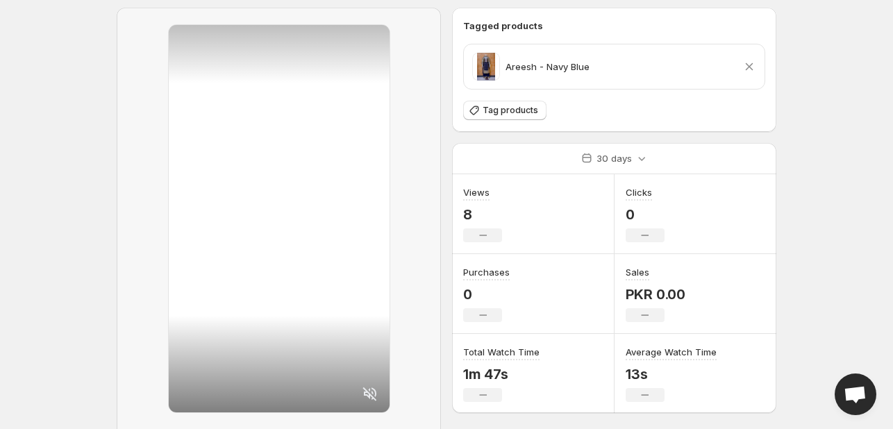
scroll to position [0, 0]
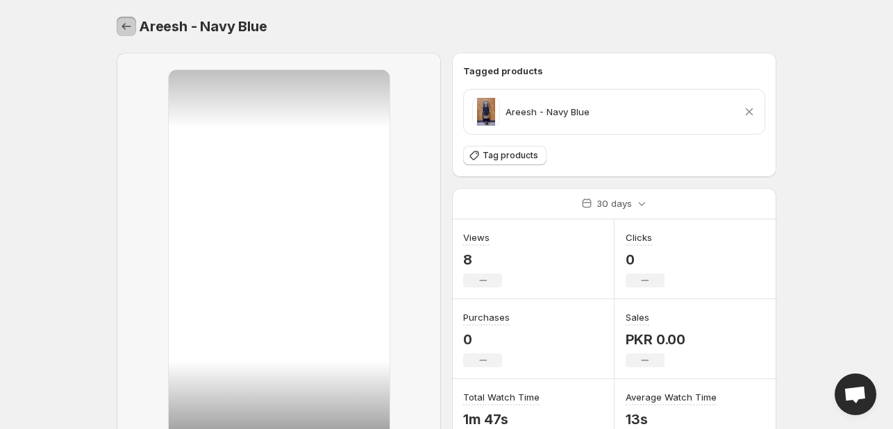
click at [126, 30] on icon "Settings" at bounding box center [126, 26] width 14 height 14
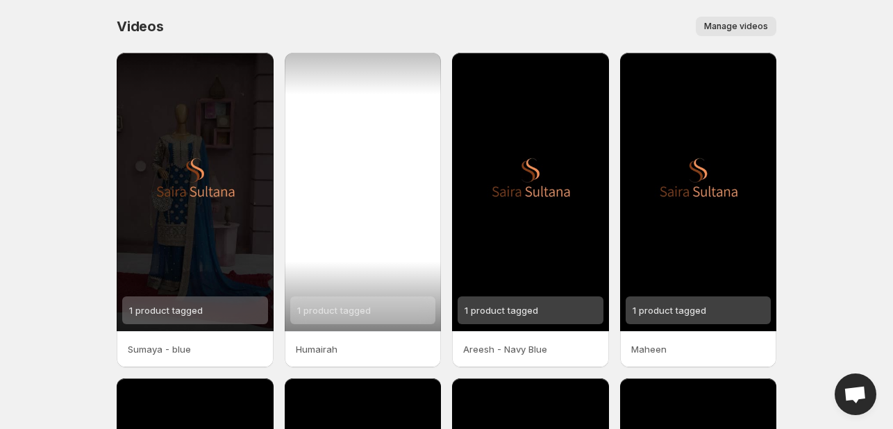
scroll to position [328, 0]
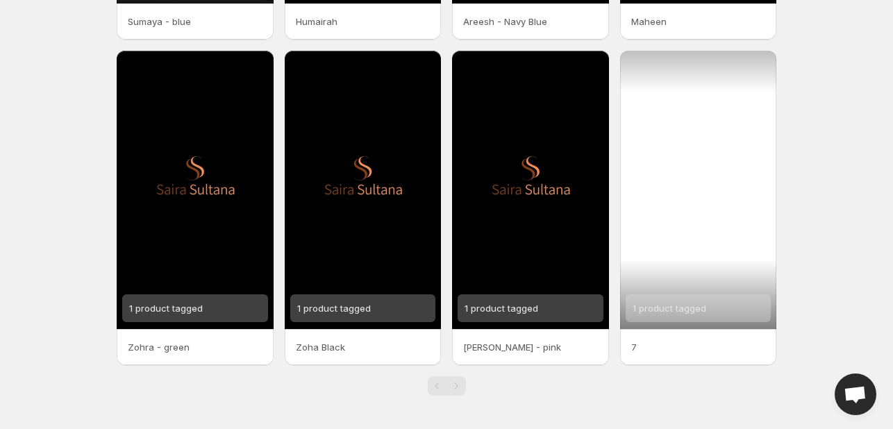
click at [672, 144] on div "1 product tagged" at bounding box center [698, 190] width 157 height 278
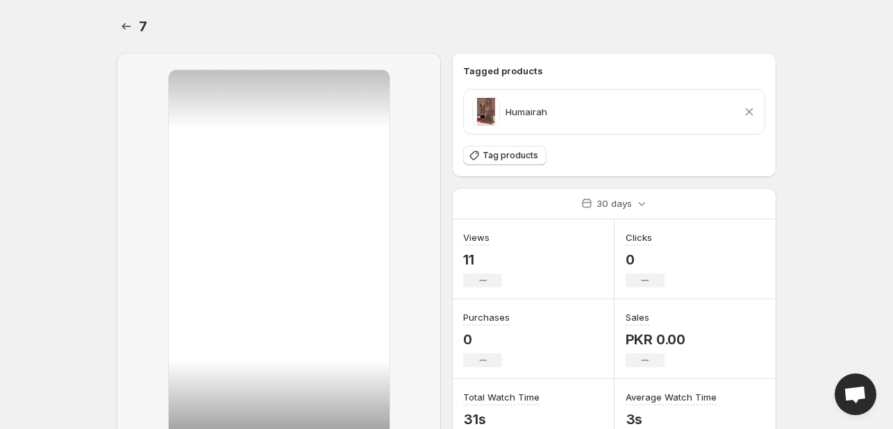
click at [746, 108] on icon at bounding box center [749, 112] width 14 height 14
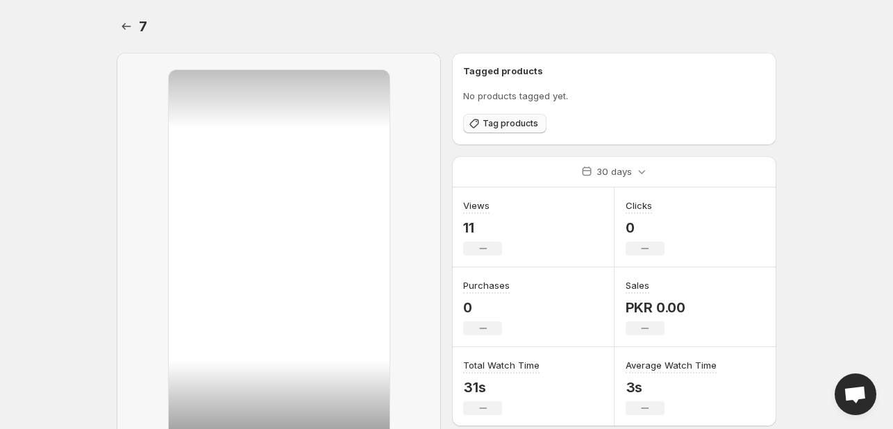
click at [508, 121] on span "Tag products" at bounding box center [511, 123] width 56 height 11
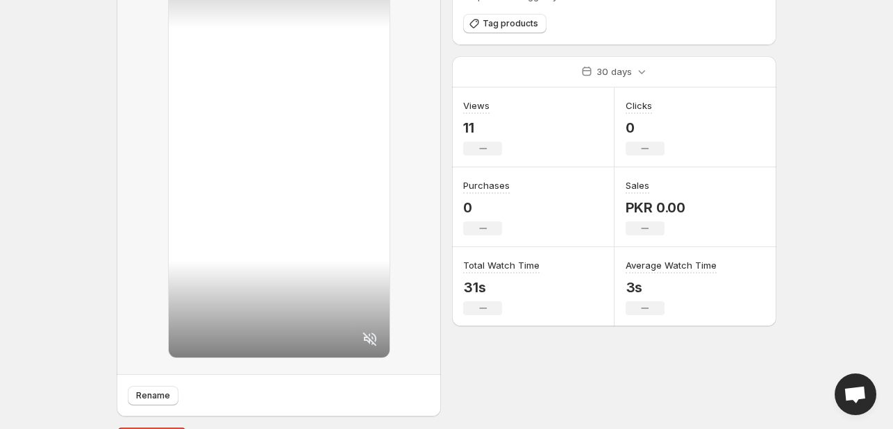
scroll to position [132, 0]
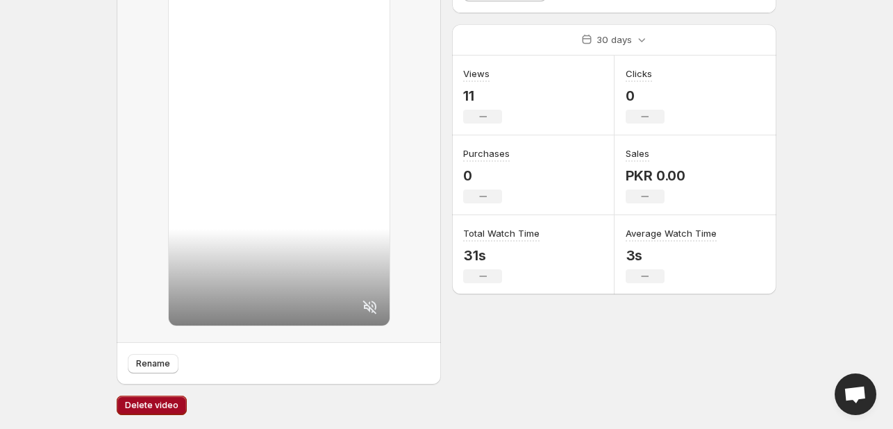
click at [167, 406] on span "Delete video" at bounding box center [151, 405] width 53 height 11
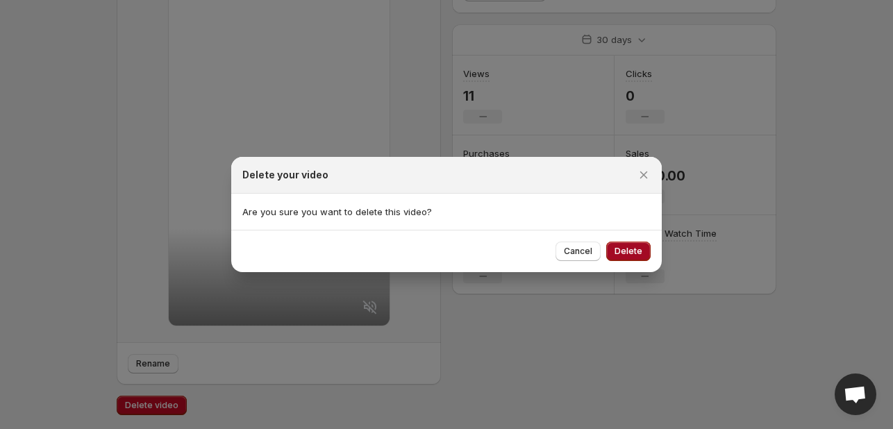
click at [642, 253] on button "Delete" at bounding box center [628, 251] width 44 height 19
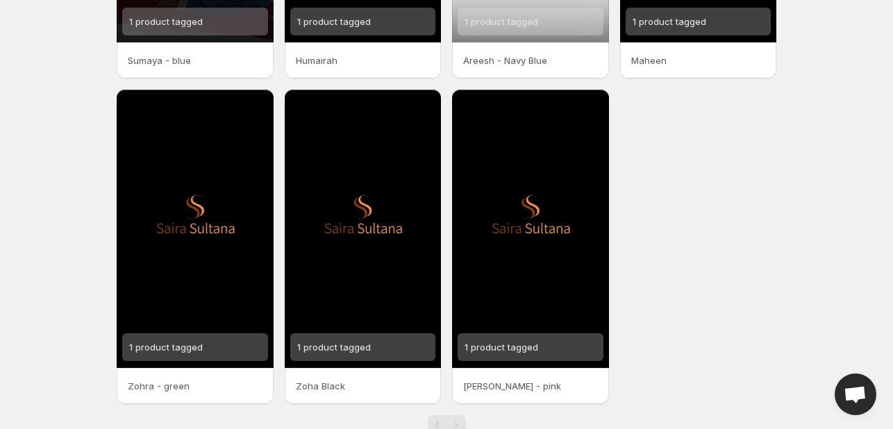
scroll to position [328, 0]
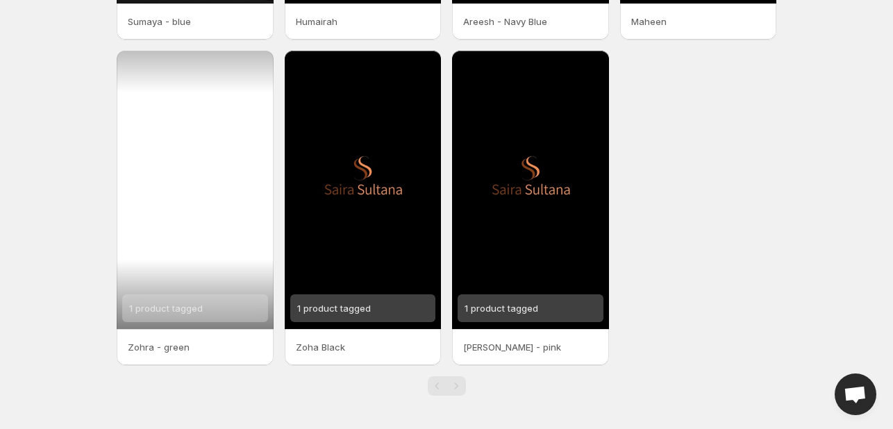
click at [184, 215] on div "1 product tagged" at bounding box center [195, 190] width 157 height 278
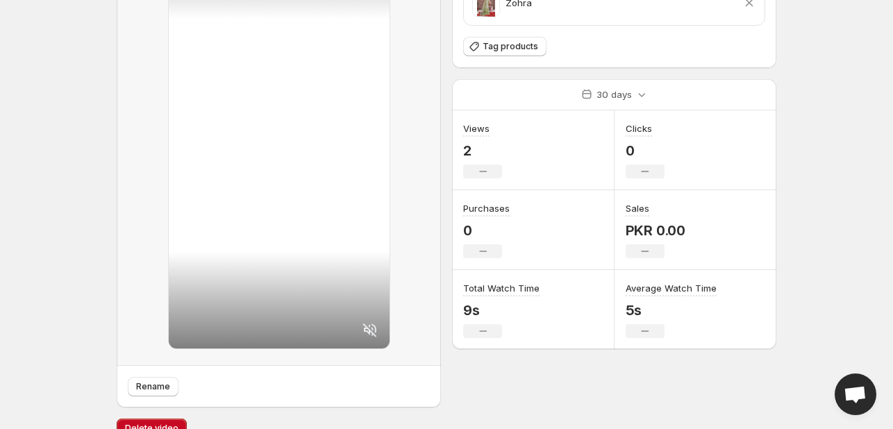
scroll to position [132, 0]
